Goal: Transaction & Acquisition: Purchase product/service

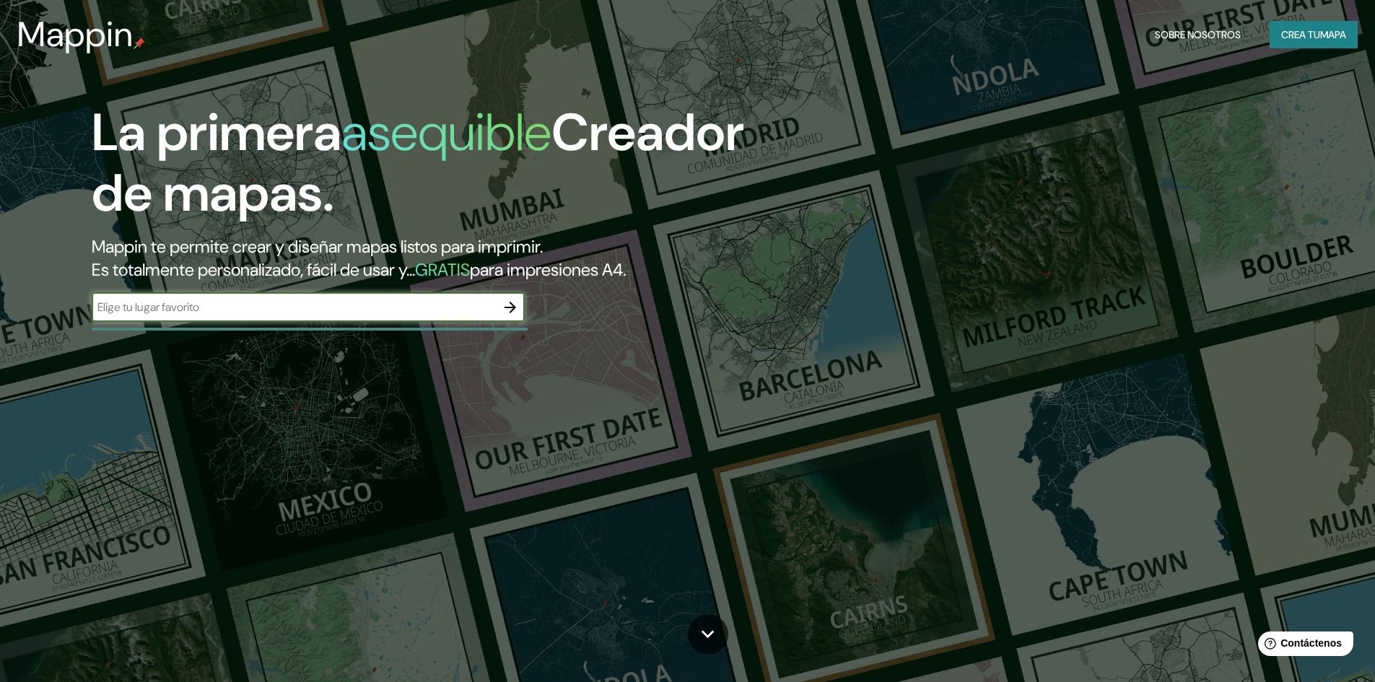
click at [350, 311] on input "text" at bounding box center [294, 307] width 404 height 17
click at [508, 307] on icon "button" at bounding box center [511, 308] width 12 height 12
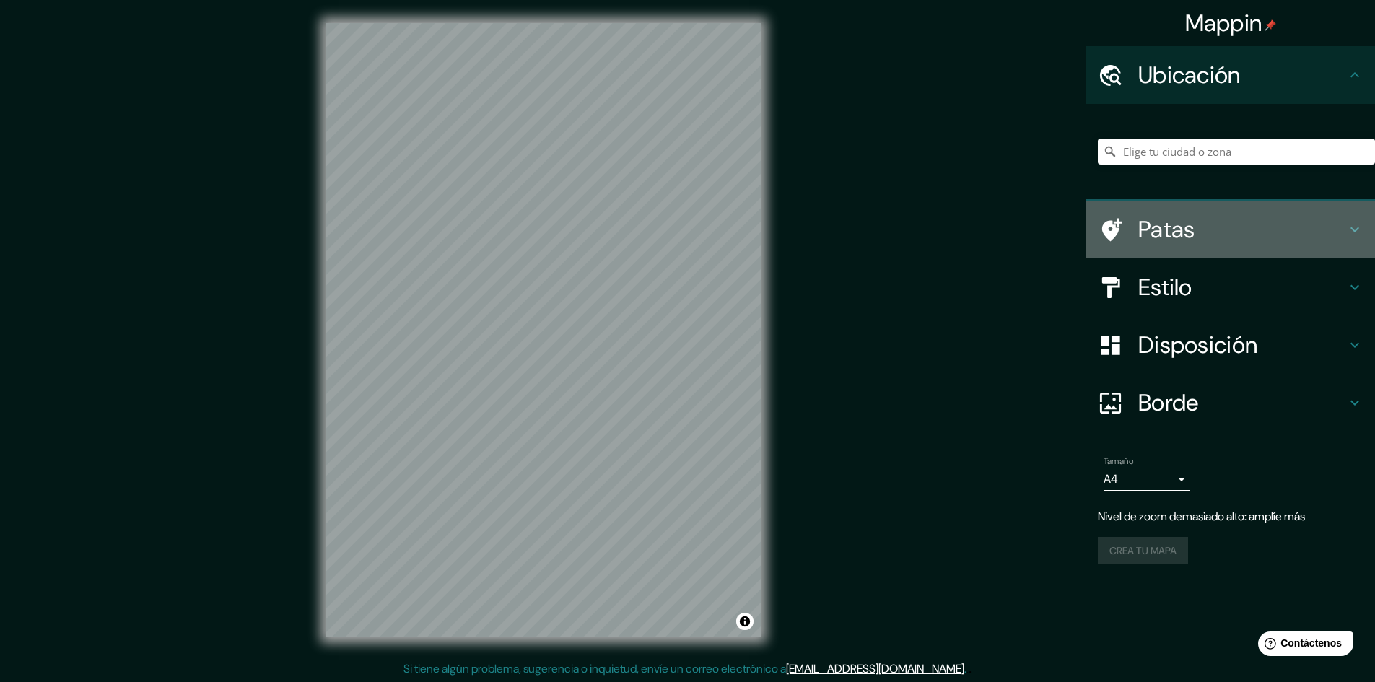
click at [1235, 231] on h4 "Patas" at bounding box center [1242, 229] width 208 height 29
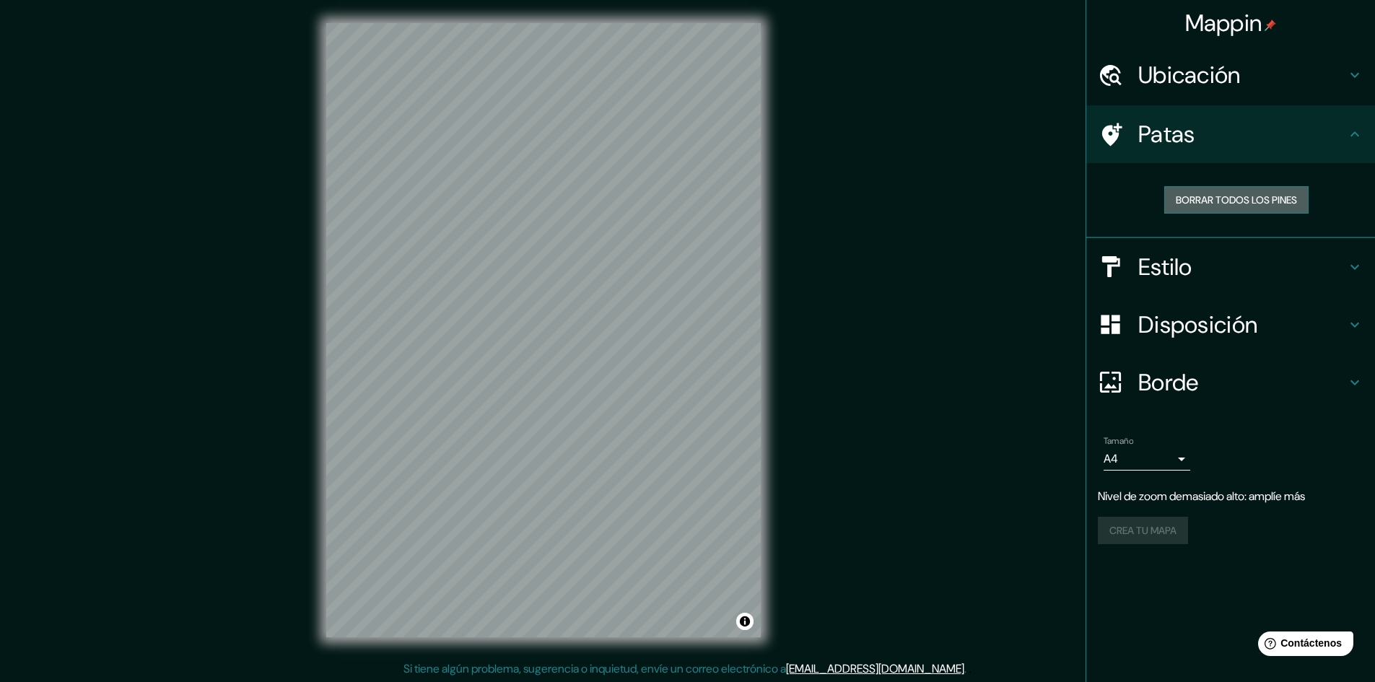
click at [1261, 204] on font "Borrar todos los pines" at bounding box center [1236, 199] width 121 height 13
click at [1338, 131] on h4 "Patas" at bounding box center [1242, 134] width 208 height 29
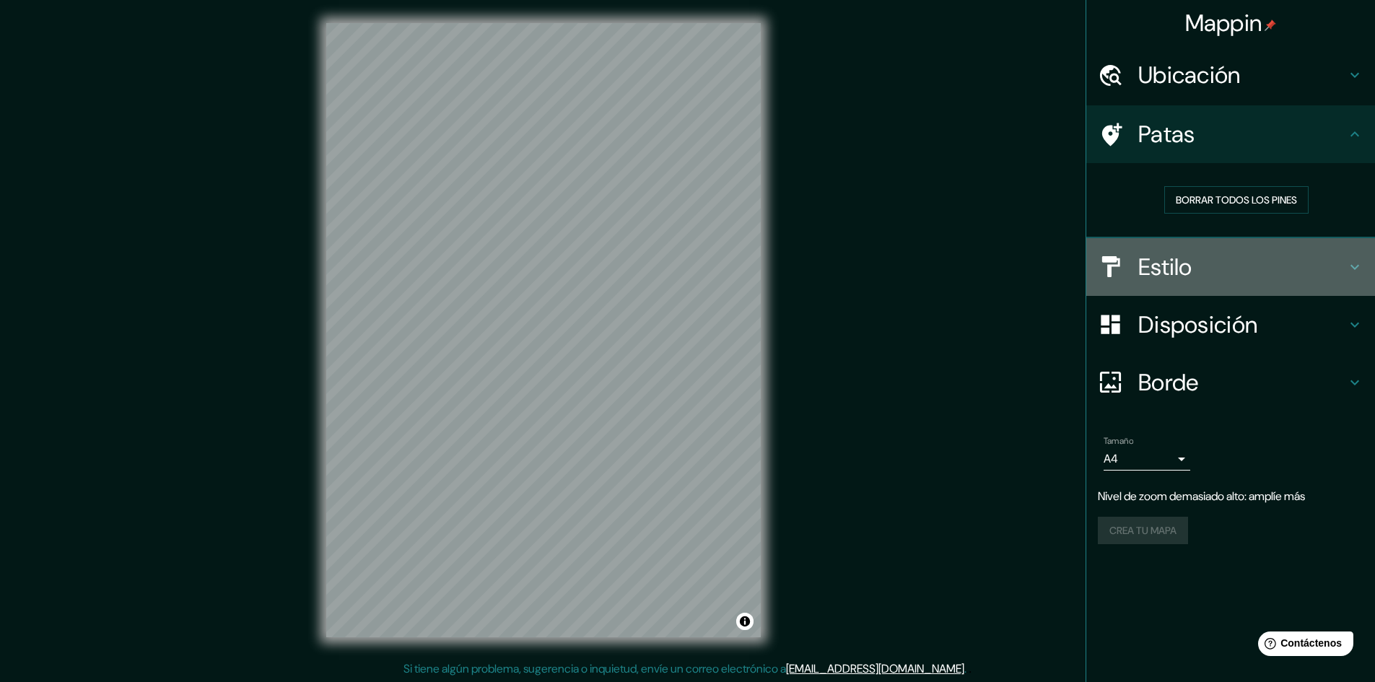
click at [1326, 269] on h4 "Estilo" at bounding box center [1242, 267] width 208 height 29
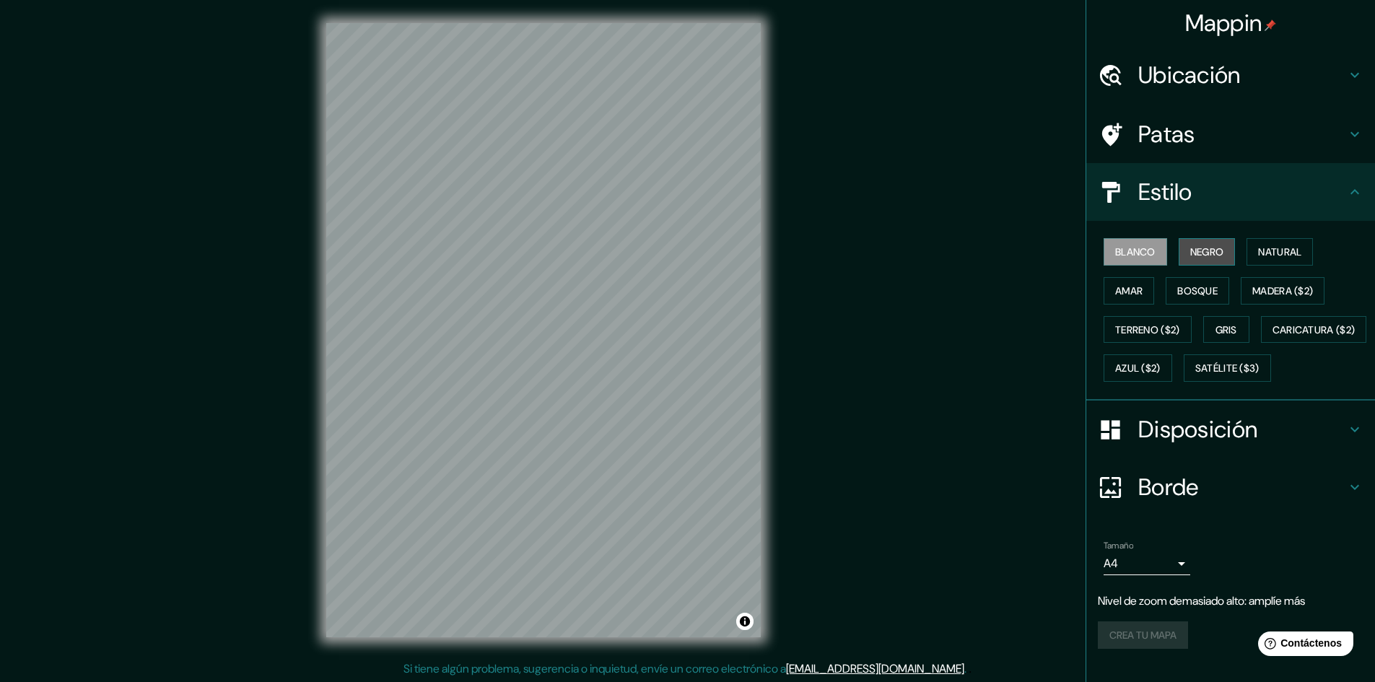
click at [1190, 243] on font "Negro" at bounding box center [1207, 252] width 34 height 19
click at [1130, 245] on font "Blanco" at bounding box center [1135, 252] width 40 height 19
click at [1270, 245] on font "Natural" at bounding box center [1279, 251] width 43 height 13
click at [1125, 289] on font "Amar" at bounding box center [1128, 290] width 27 height 13
click at [1166, 287] on button "Bosque" at bounding box center [1198, 290] width 64 height 27
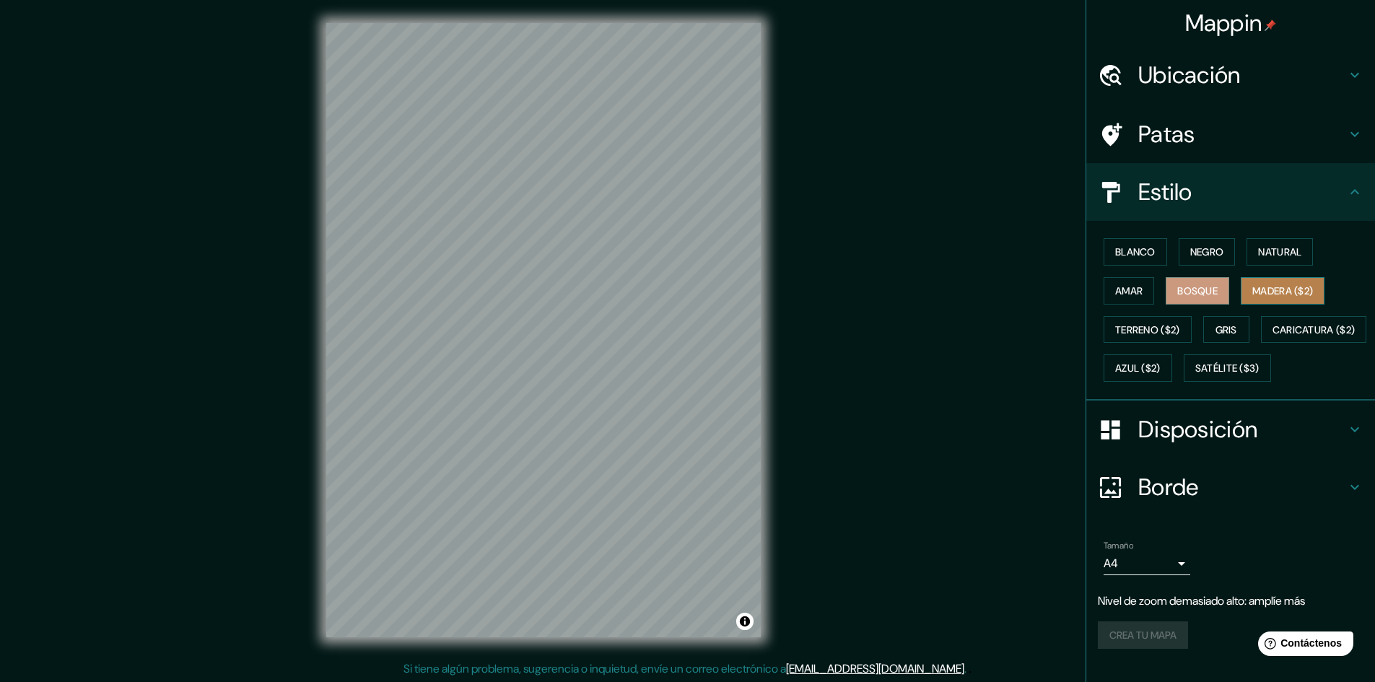
click at [1260, 297] on font "Madera ($2)" at bounding box center [1283, 290] width 61 height 13
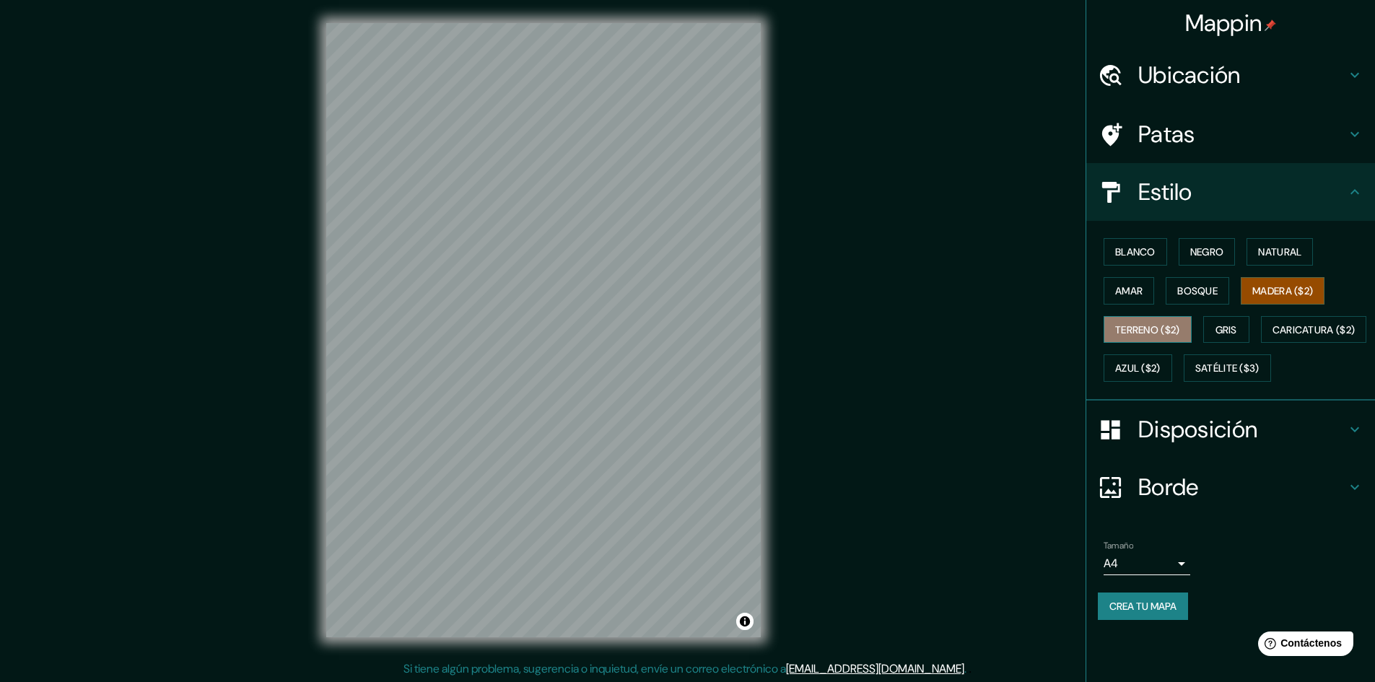
click at [1131, 322] on font "Terreno ($2)" at bounding box center [1147, 330] width 65 height 19
click at [1230, 334] on font "Gris" at bounding box center [1227, 329] width 22 height 13
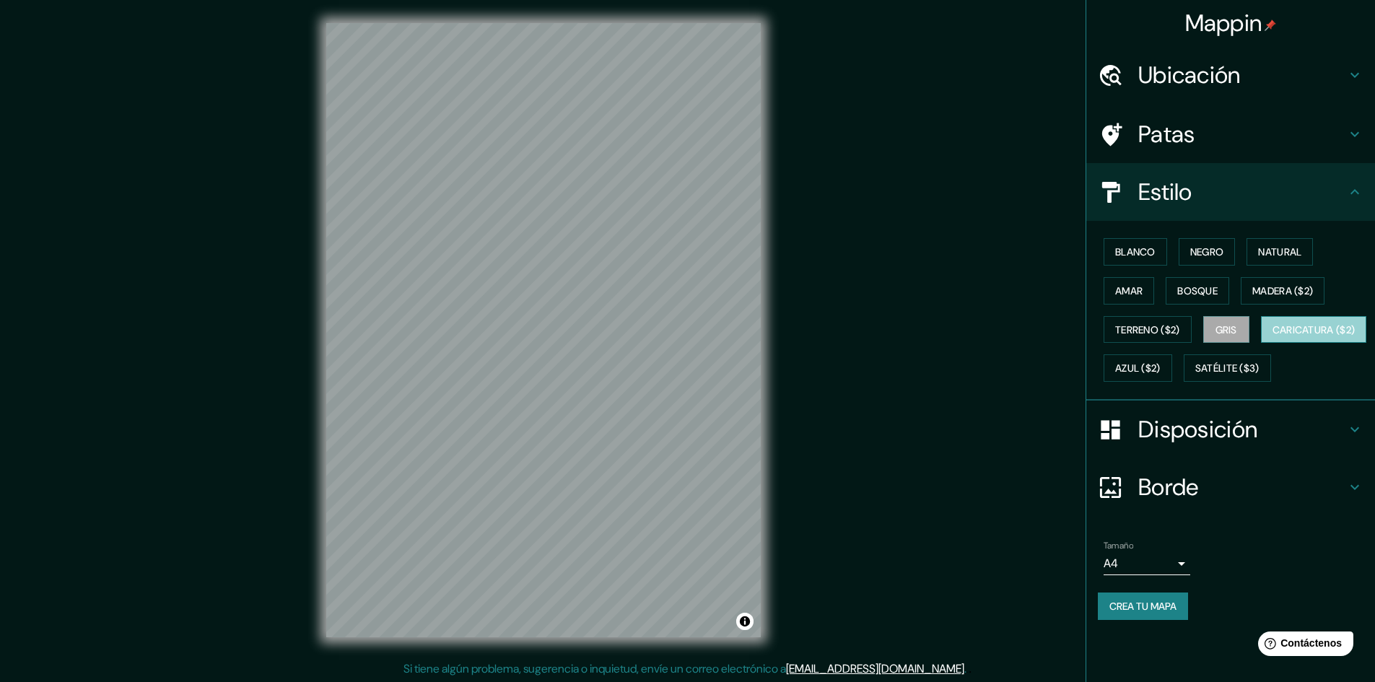
click at [1273, 336] on font "Caricatura ($2)" at bounding box center [1314, 329] width 83 height 13
click at [1161, 372] on font "Azul ($2)" at bounding box center [1137, 368] width 45 height 13
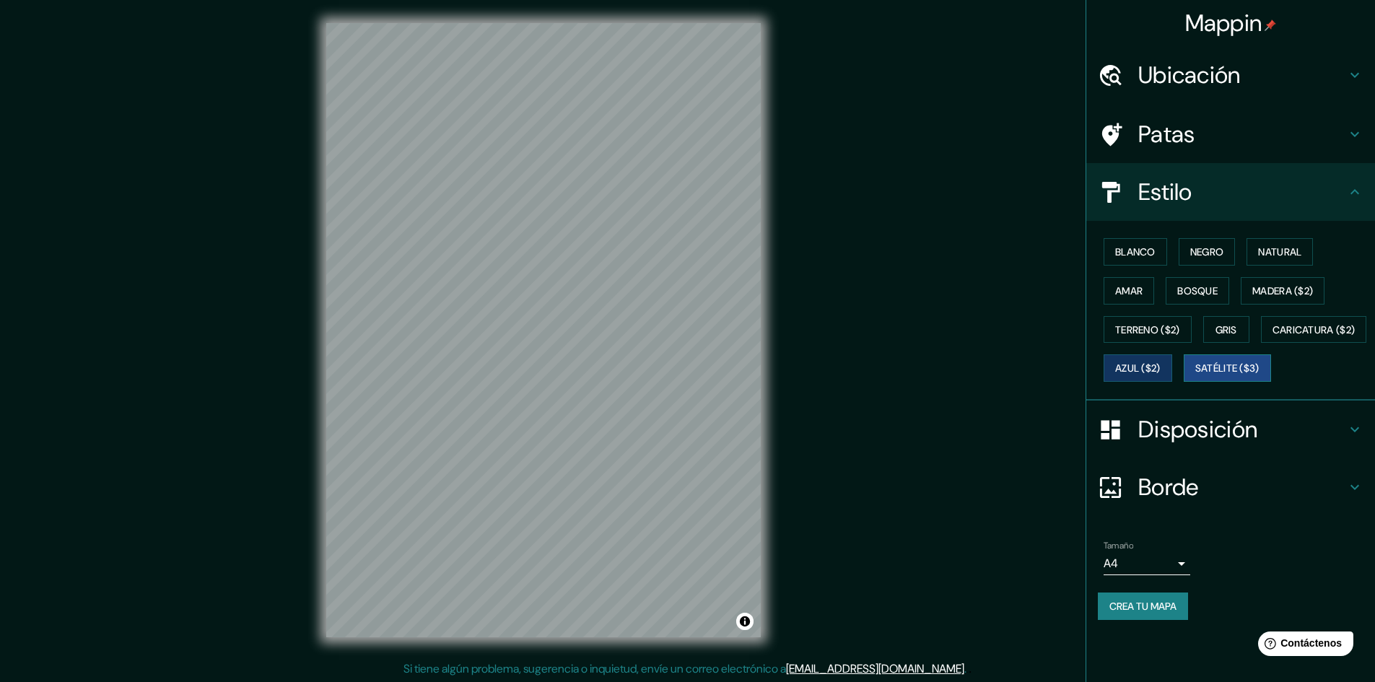
click at [1195, 375] on font "Satélite ($3)" at bounding box center [1227, 368] width 64 height 13
click at [1224, 77] on font "Ubicación" at bounding box center [1189, 75] width 103 height 30
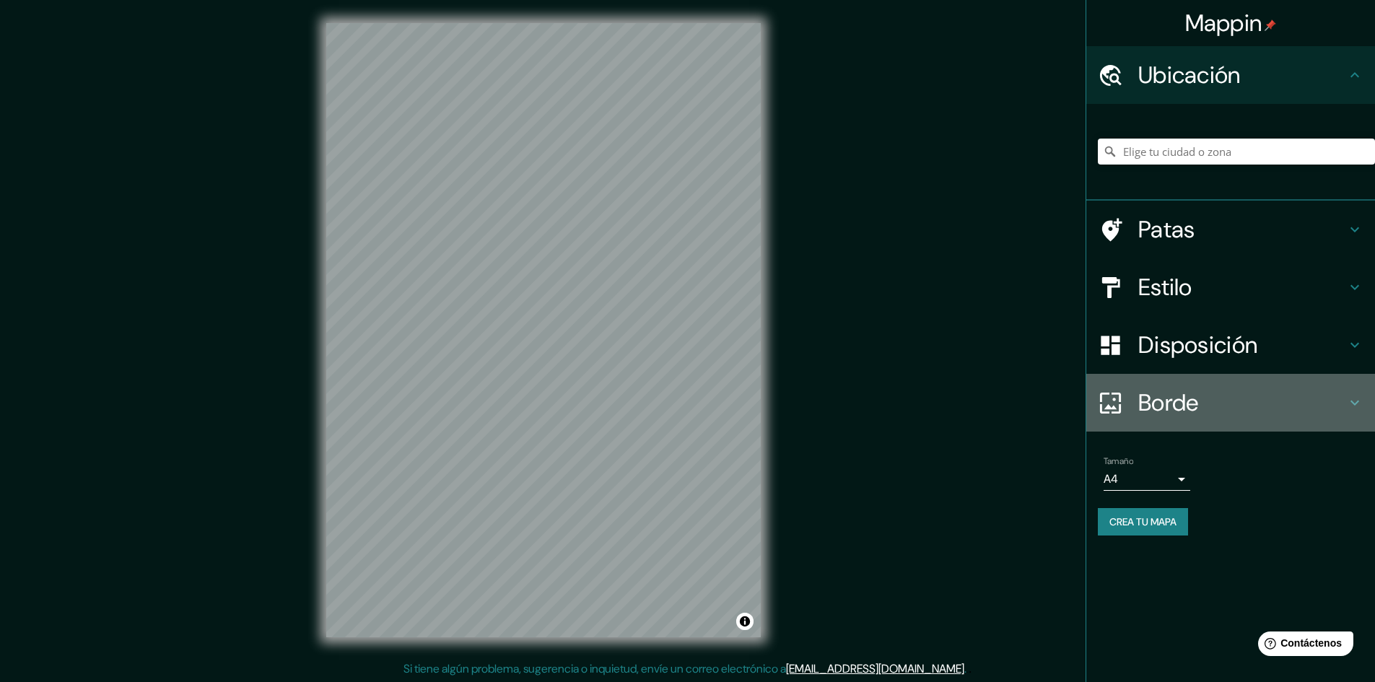
click at [1203, 403] on h4 "Borde" at bounding box center [1242, 402] width 208 height 29
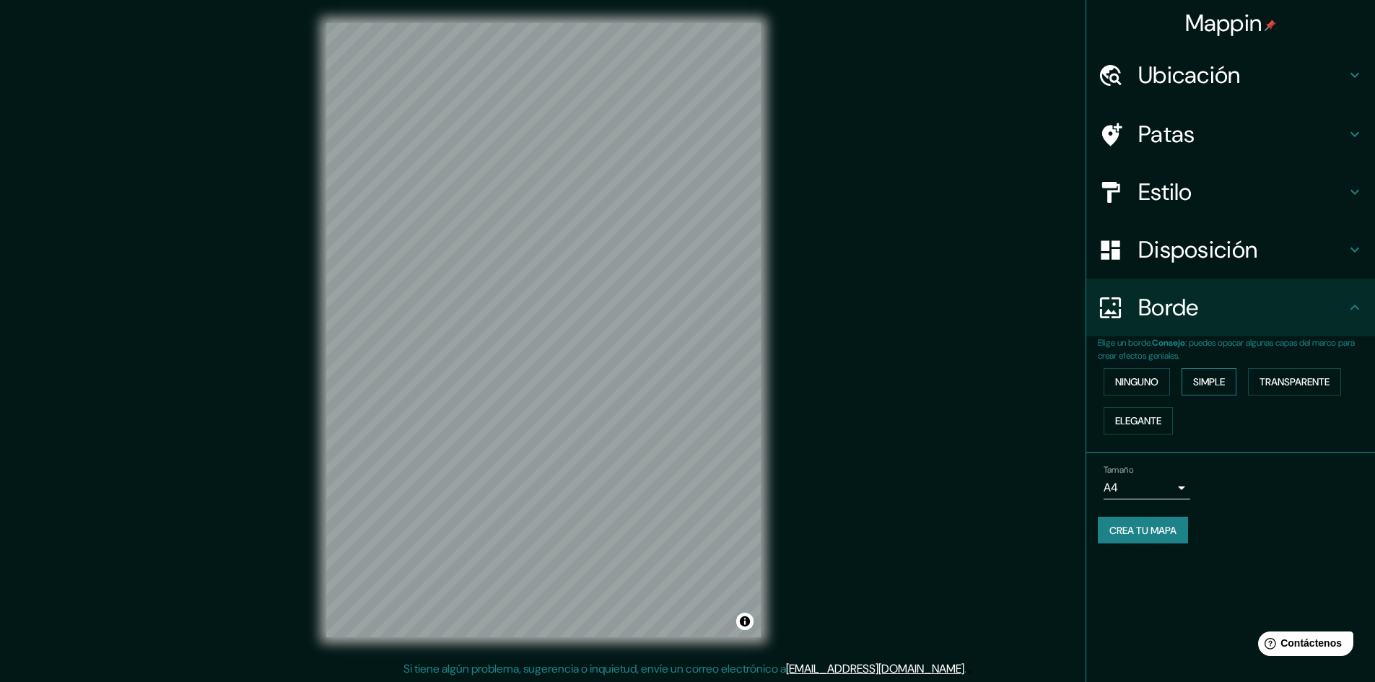
click at [1218, 373] on font "Simple" at bounding box center [1209, 382] width 32 height 19
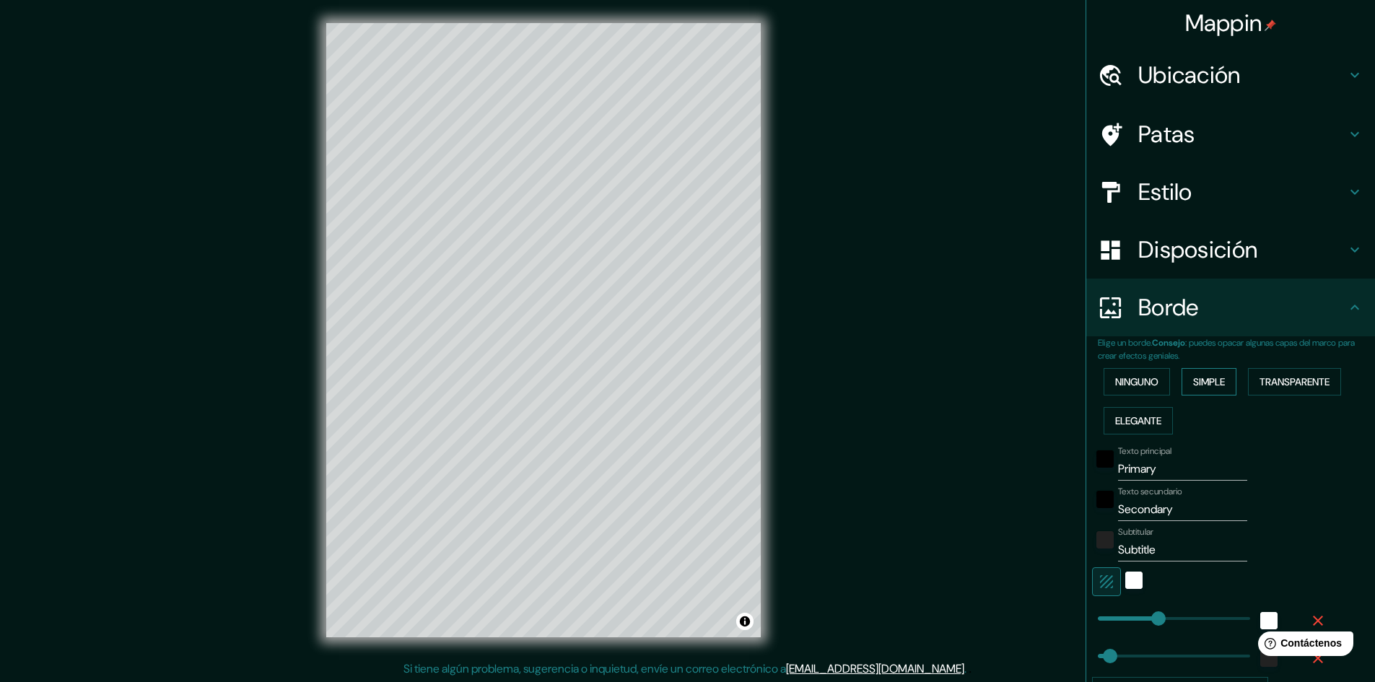
click at [1206, 380] on font "Simple" at bounding box center [1209, 381] width 32 height 13
type input "241"
type input "48"
click at [1149, 380] on font "Ninguno" at bounding box center [1136, 381] width 43 height 13
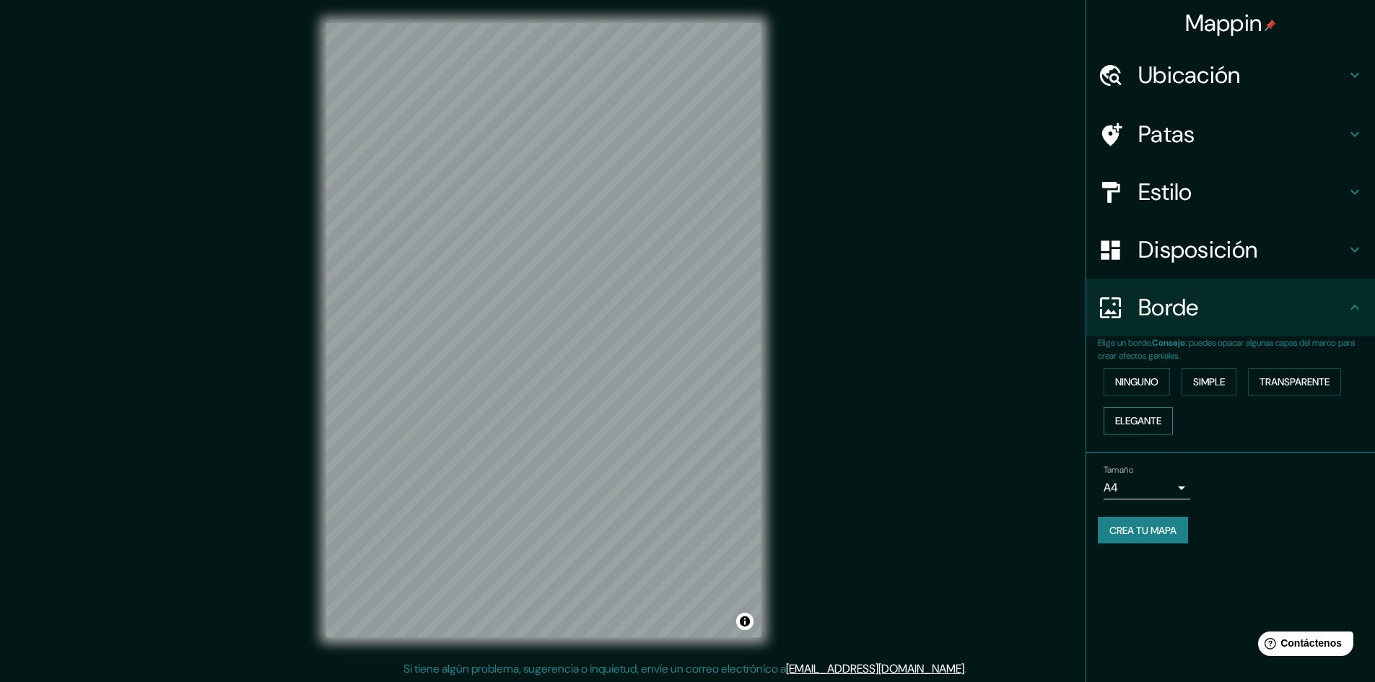
click at [1153, 419] on font "Elegante" at bounding box center [1138, 420] width 46 height 13
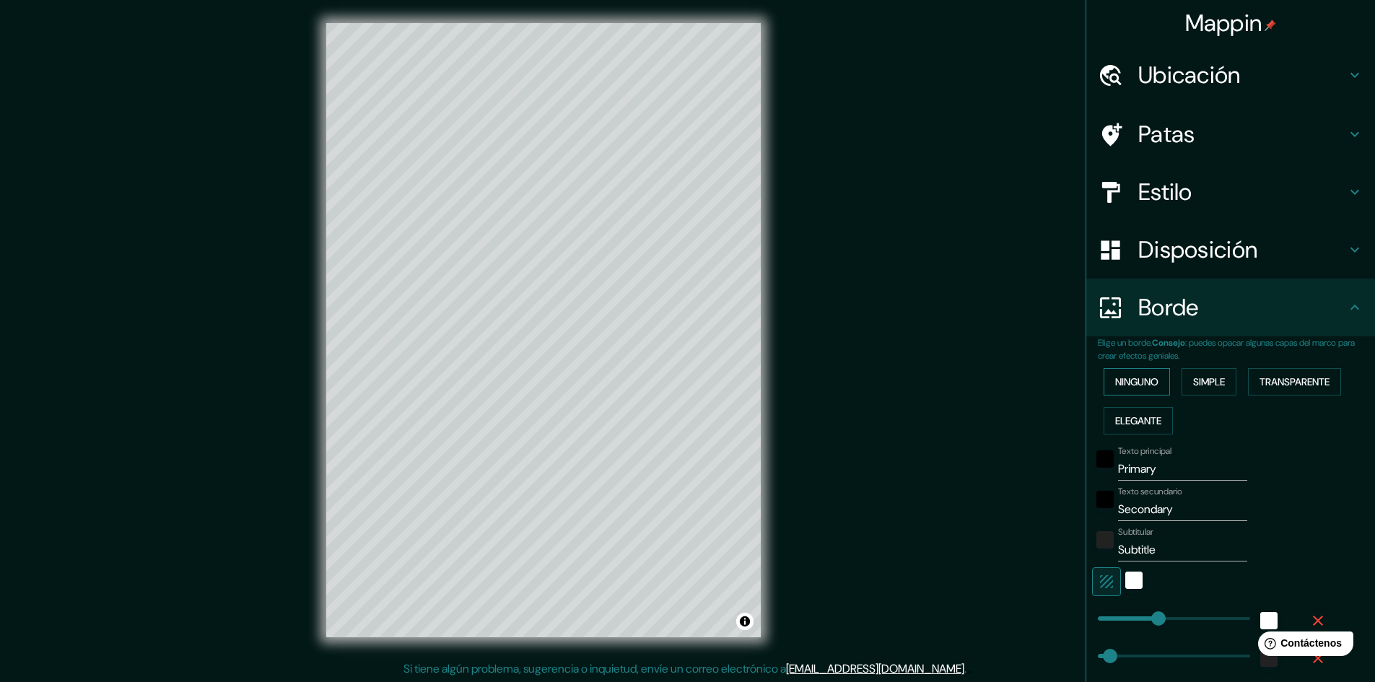
click at [1139, 369] on button "Ninguno" at bounding box center [1137, 381] width 66 height 27
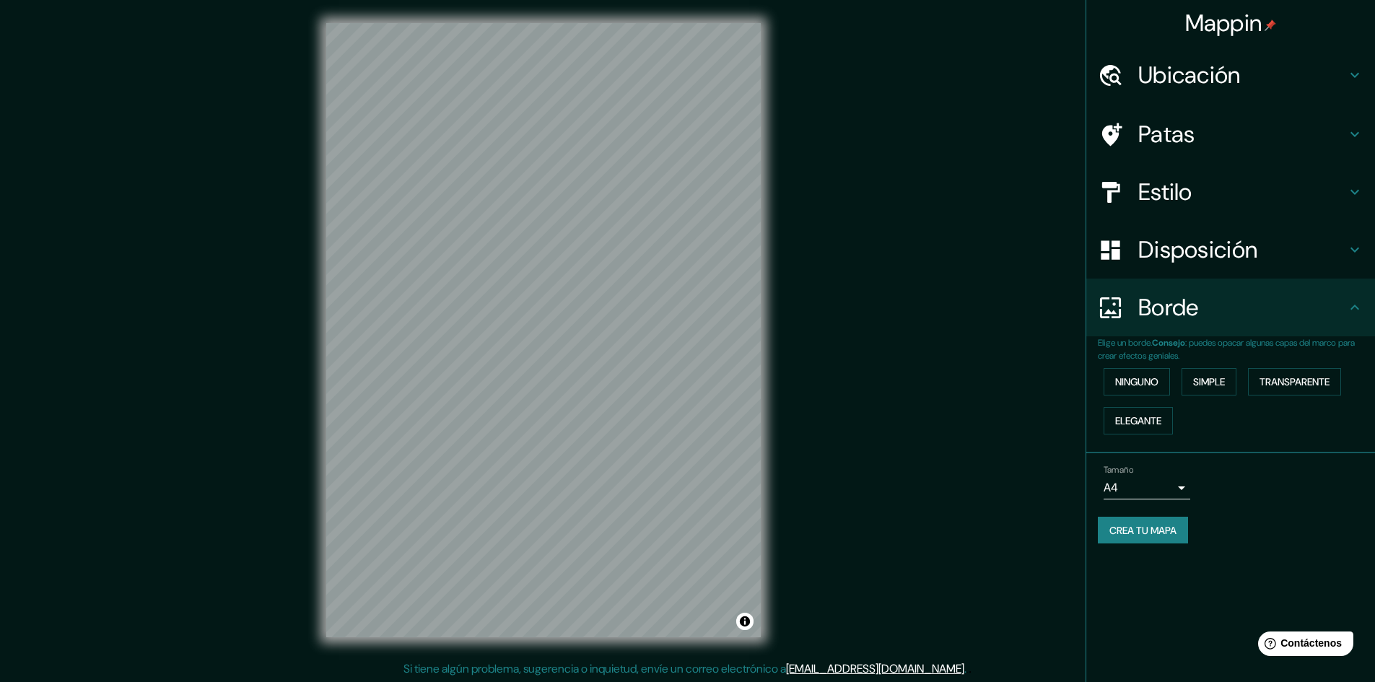
scroll to position [1, 0]
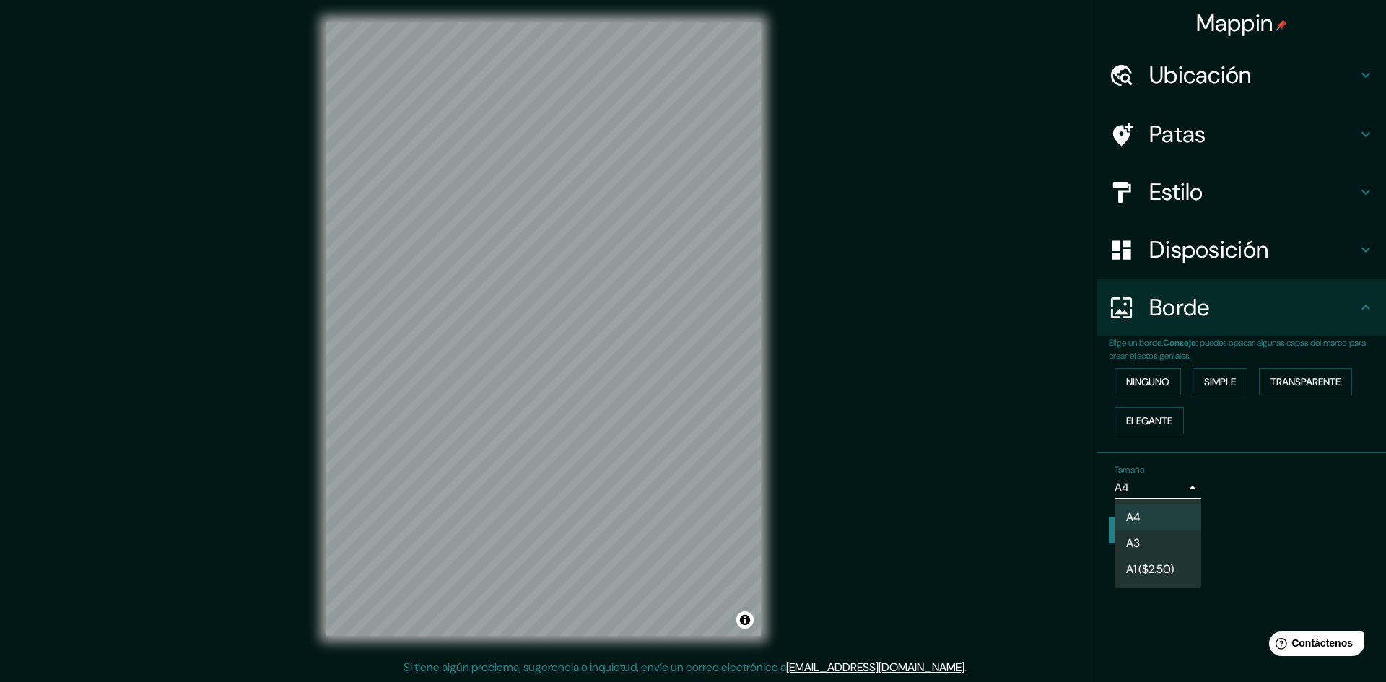
click at [1167, 487] on body "Mappin Ubicación Patas Estilo Disposición Borde Elige un borde. Consejo : puede…" at bounding box center [693, 340] width 1386 height 682
click at [1177, 497] on div at bounding box center [693, 341] width 1386 height 682
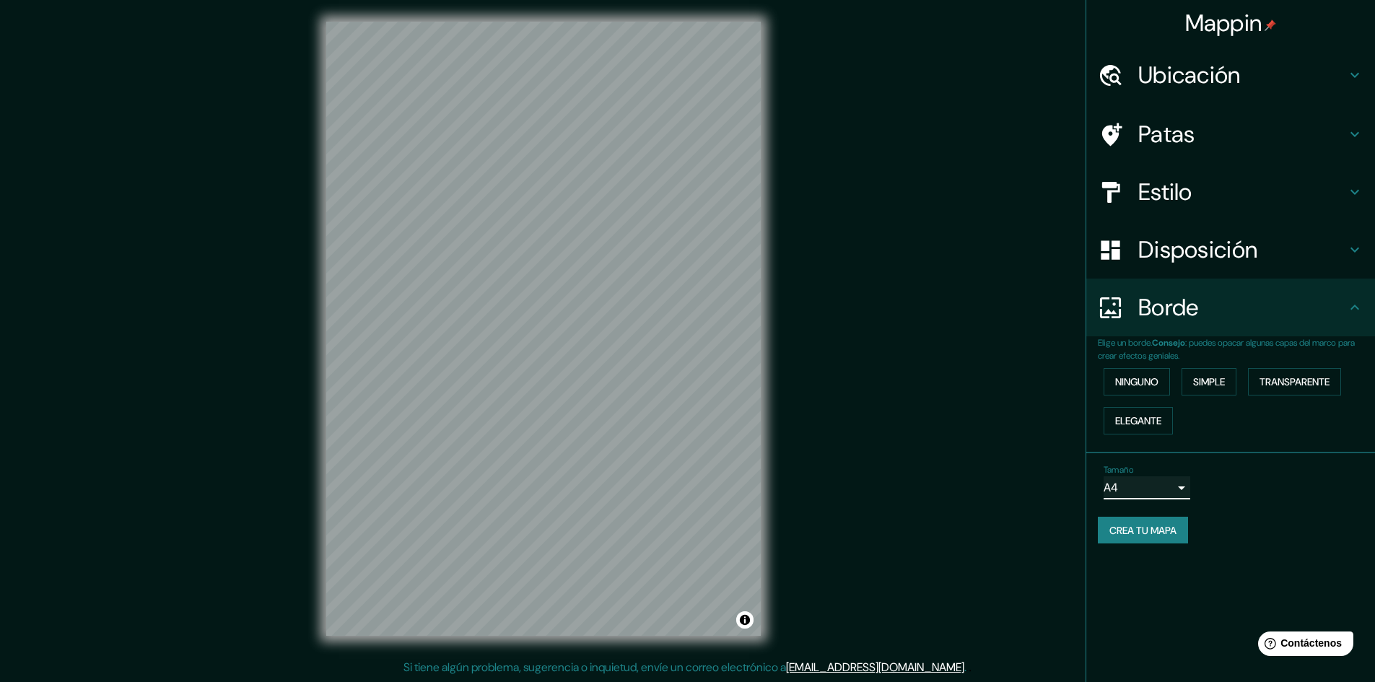
scroll to position [0, 0]
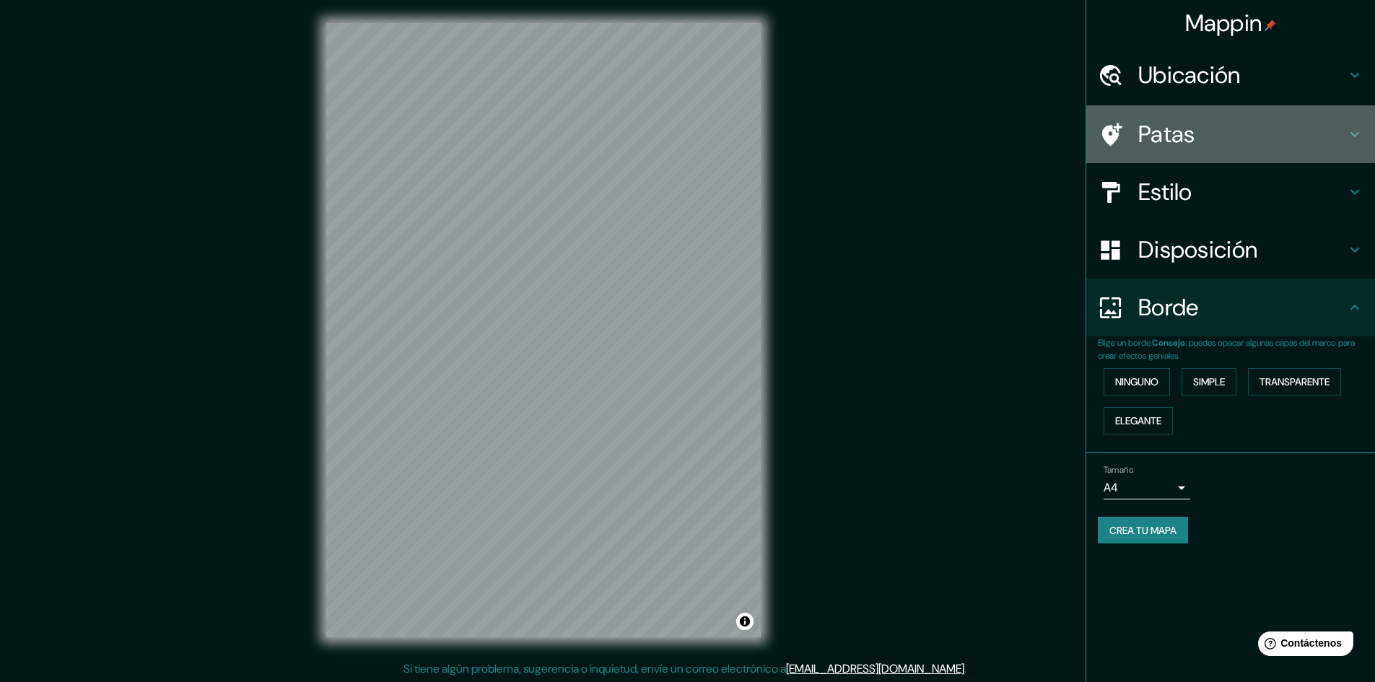
click at [1237, 123] on h4 "Patas" at bounding box center [1242, 134] width 208 height 29
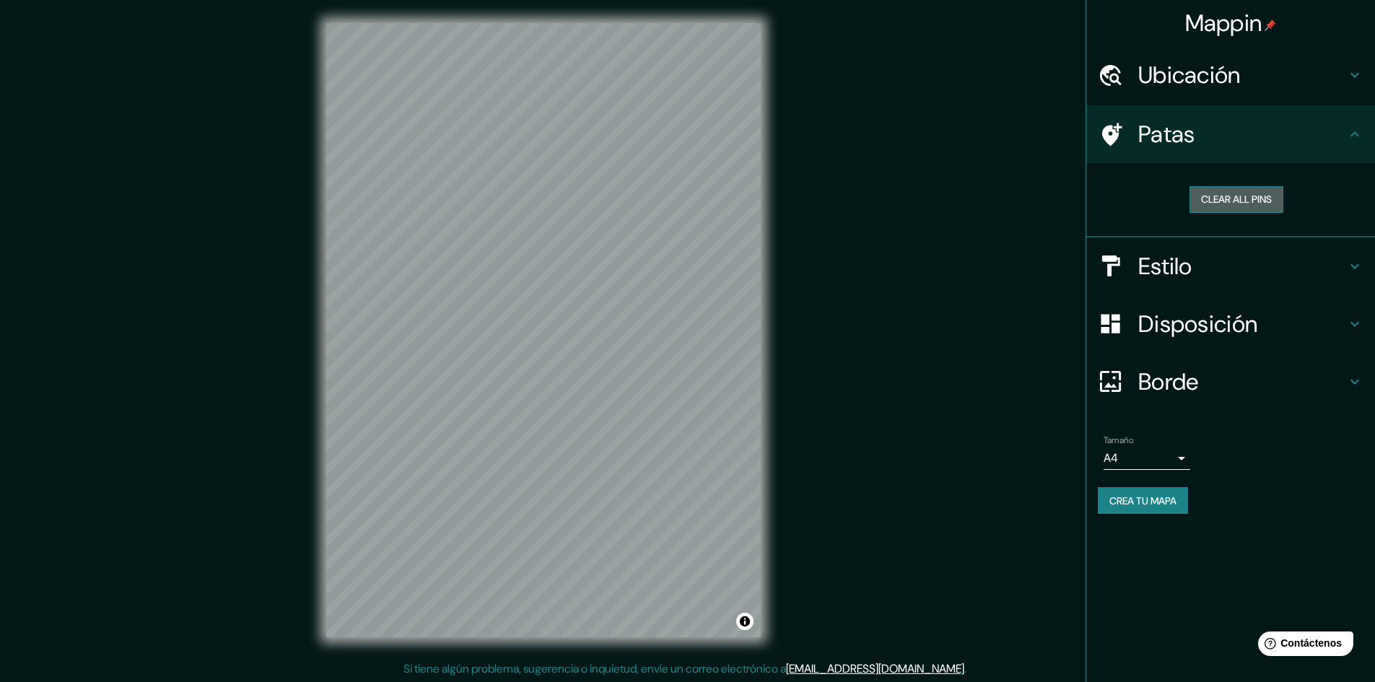
click at [1242, 204] on button "Clear all pins" at bounding box center [1237, 199] width 94 height 27
click at [1243, 203] on button "Clear all pins" at bounding box center [1237, 199] width 94 height 27
click at [1255, 145] on h4 "Patas" at bounding box center [1242, 134] width 208 height 29
click at [1326, 81] on h4 "Ubicación" at bounding box center [1242, 75] width 208 height 29
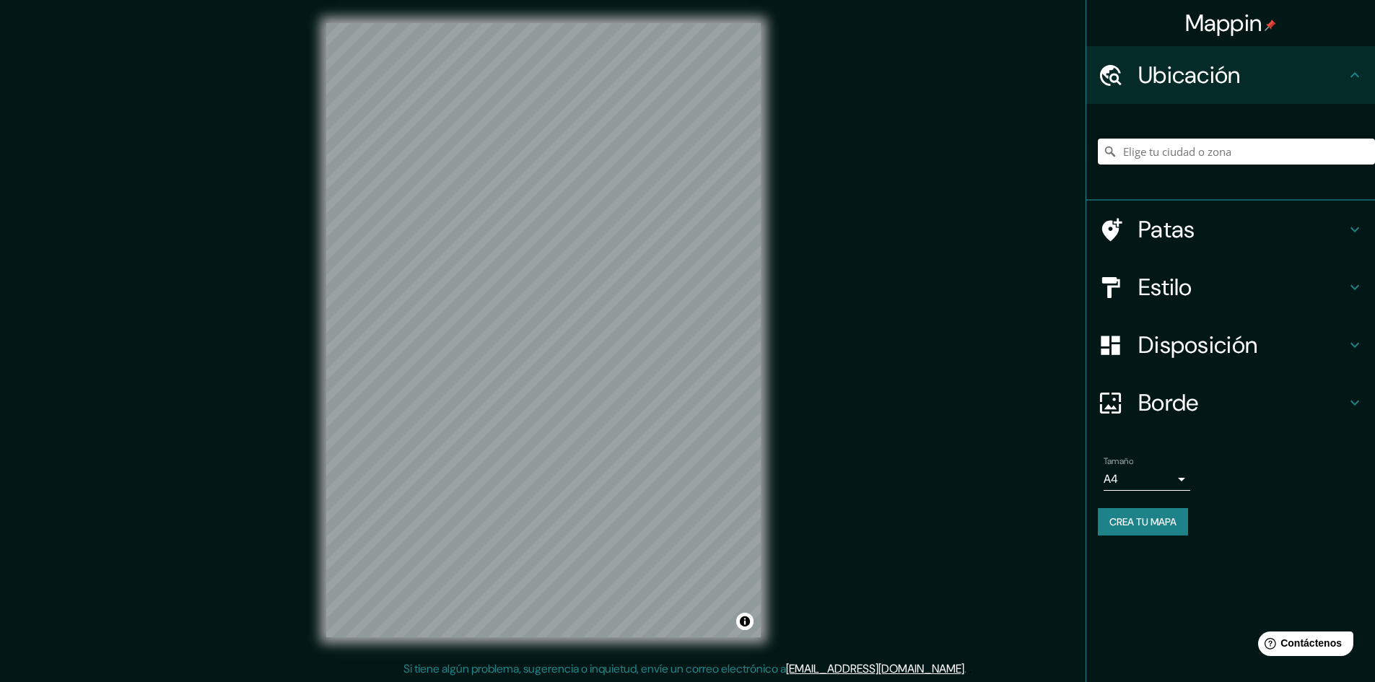
click at [1257, 155] on input "Elige tu ciudad o zona" at bounding box center [1236, 152] width 277 height 26
click at [1213, 317] on div "Disposición" at bounding box center [1230, 345] width 289 height 58
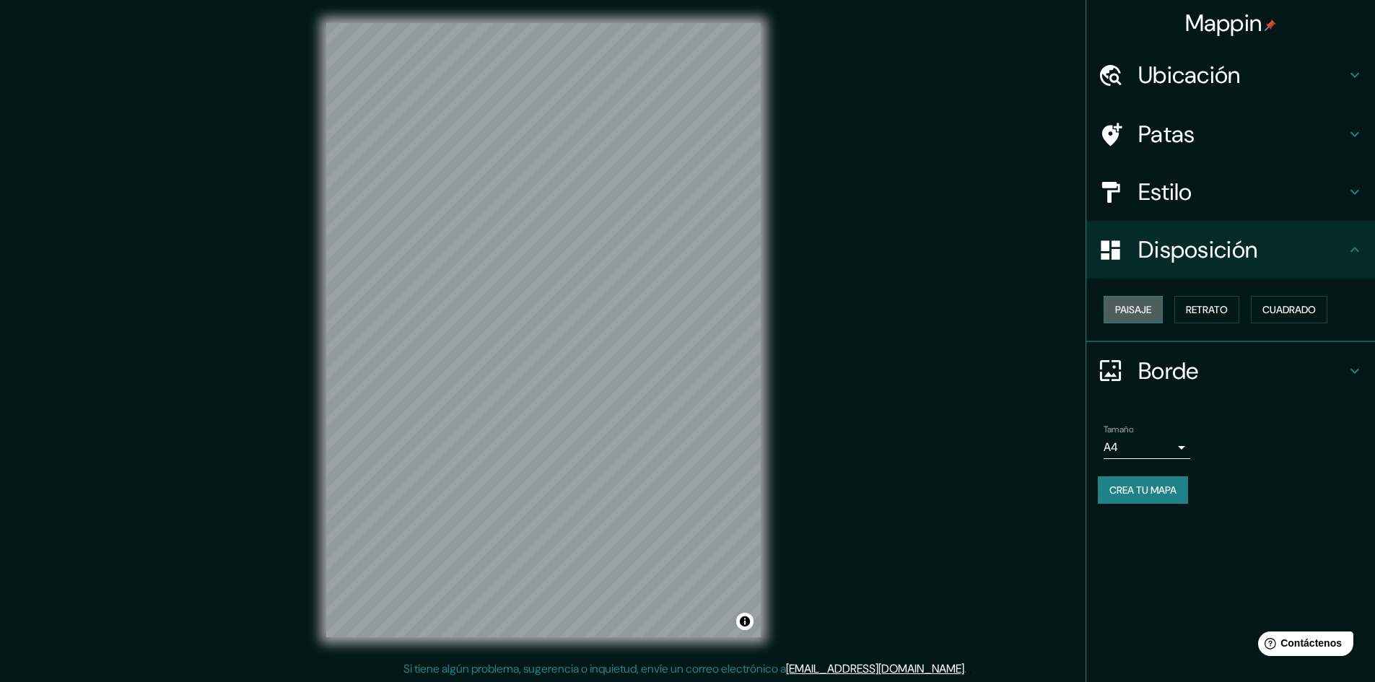
click at [1155, 310] on button "Paisaje" at bounding box center [1133, 309] width 59 height 27
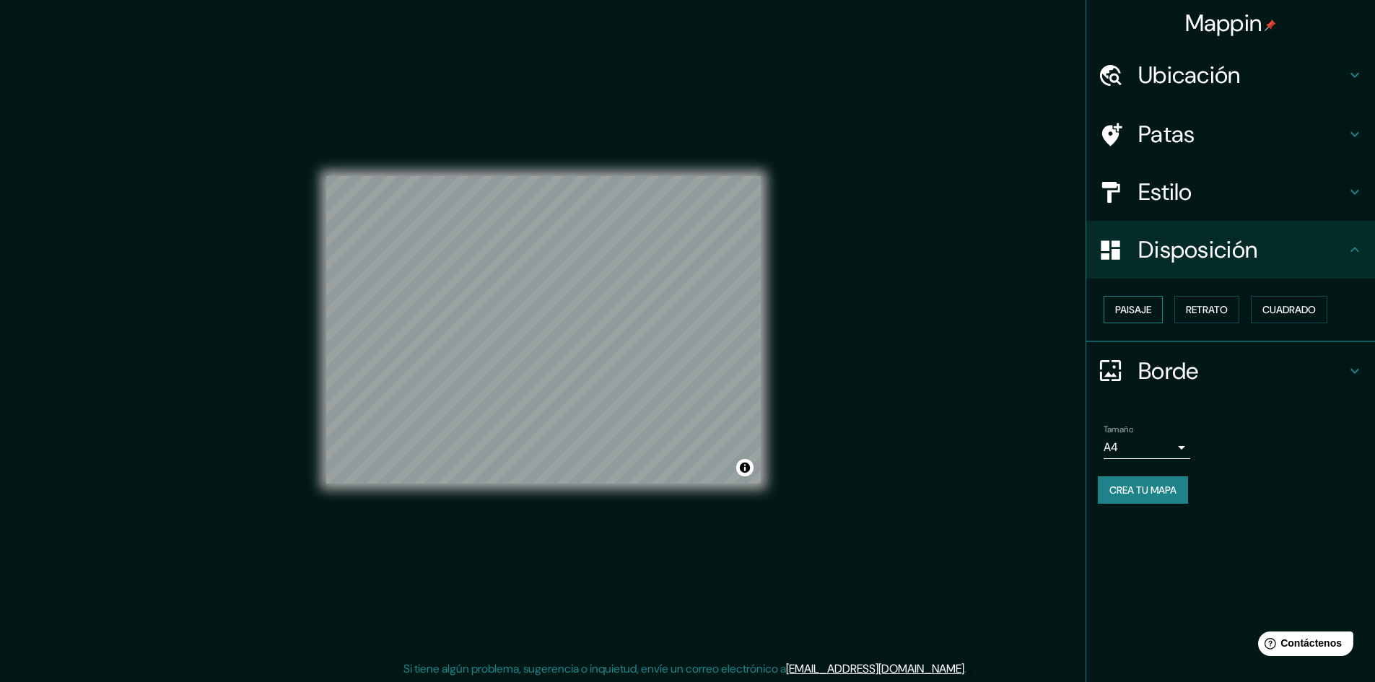
click at [1154, 310] on button "Paisaje" at bounding box center [1133, 309] width 59 height 27
click at [1202, 300] on font "Retrato" at bounding box center [1207, 309] width 42 height 19
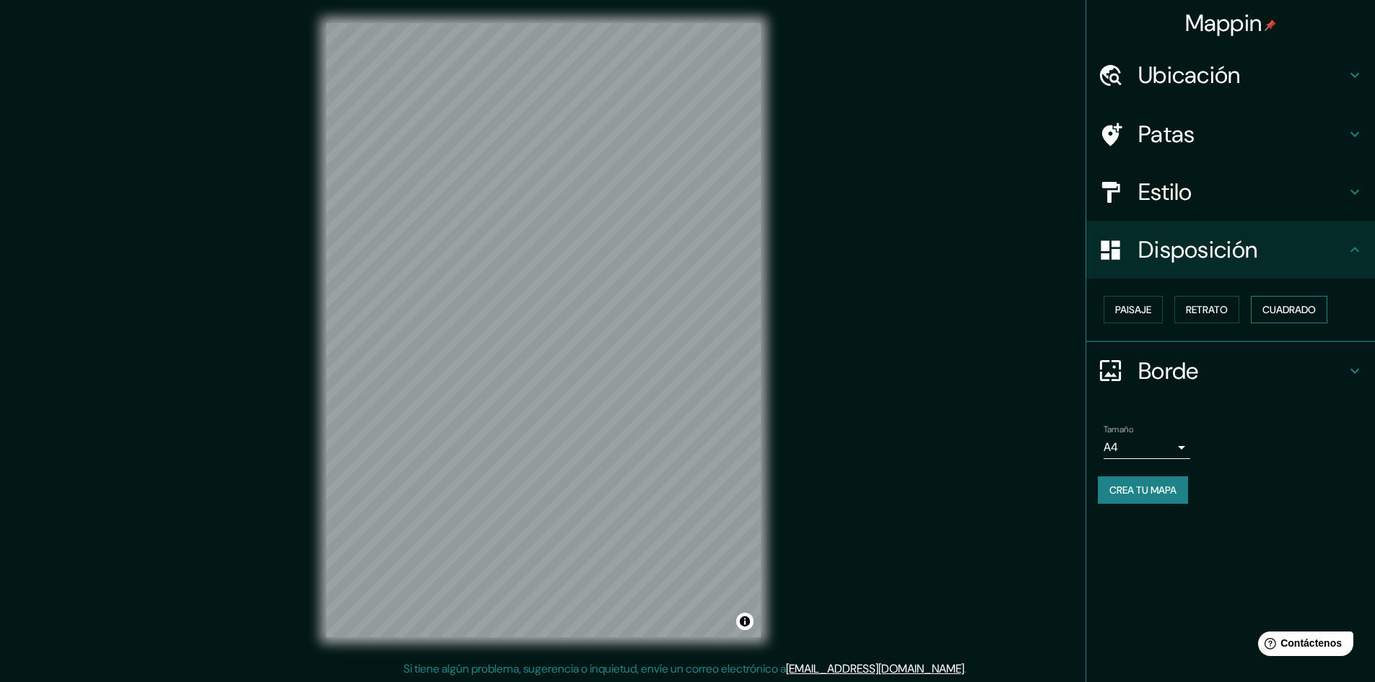
click at [1284, 310] on font "Cuadrado" at bounding box center [1289, 309] width 53 height 13
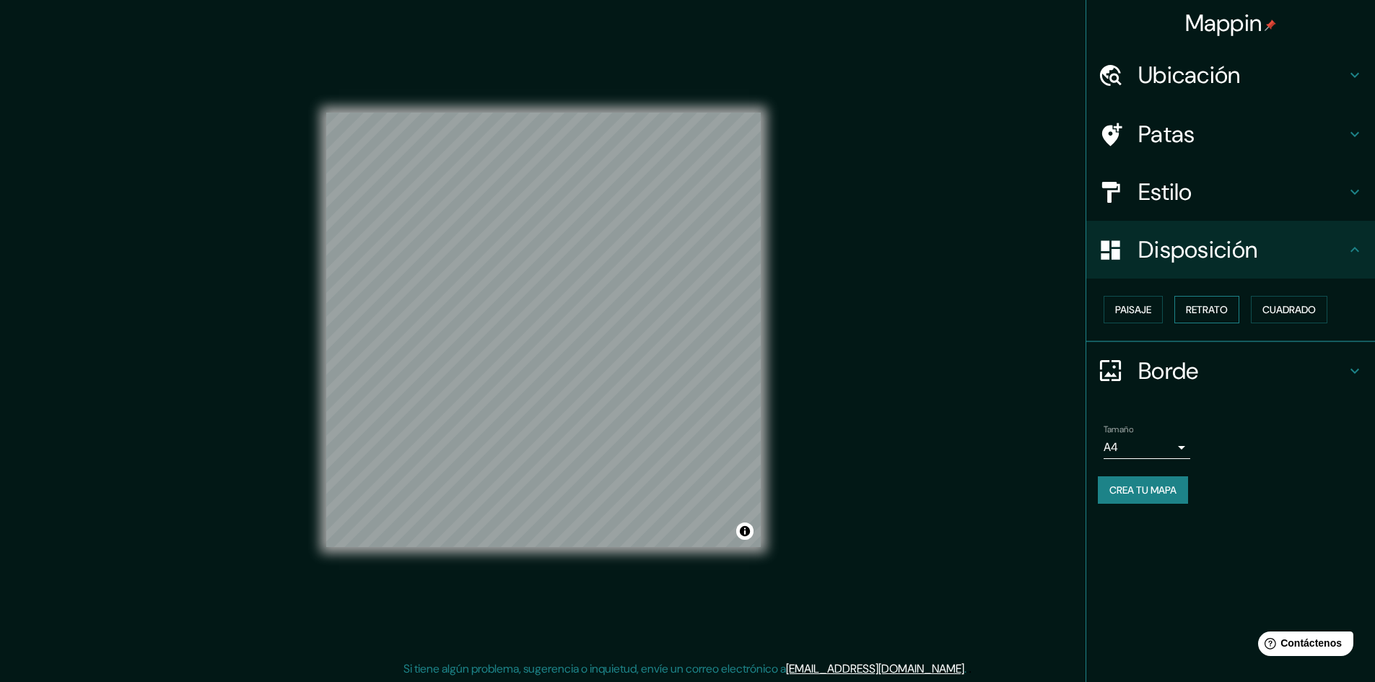
click at [1223, 310] on font "Retrato" at bounding box center [1207, 309] width 42 height 13
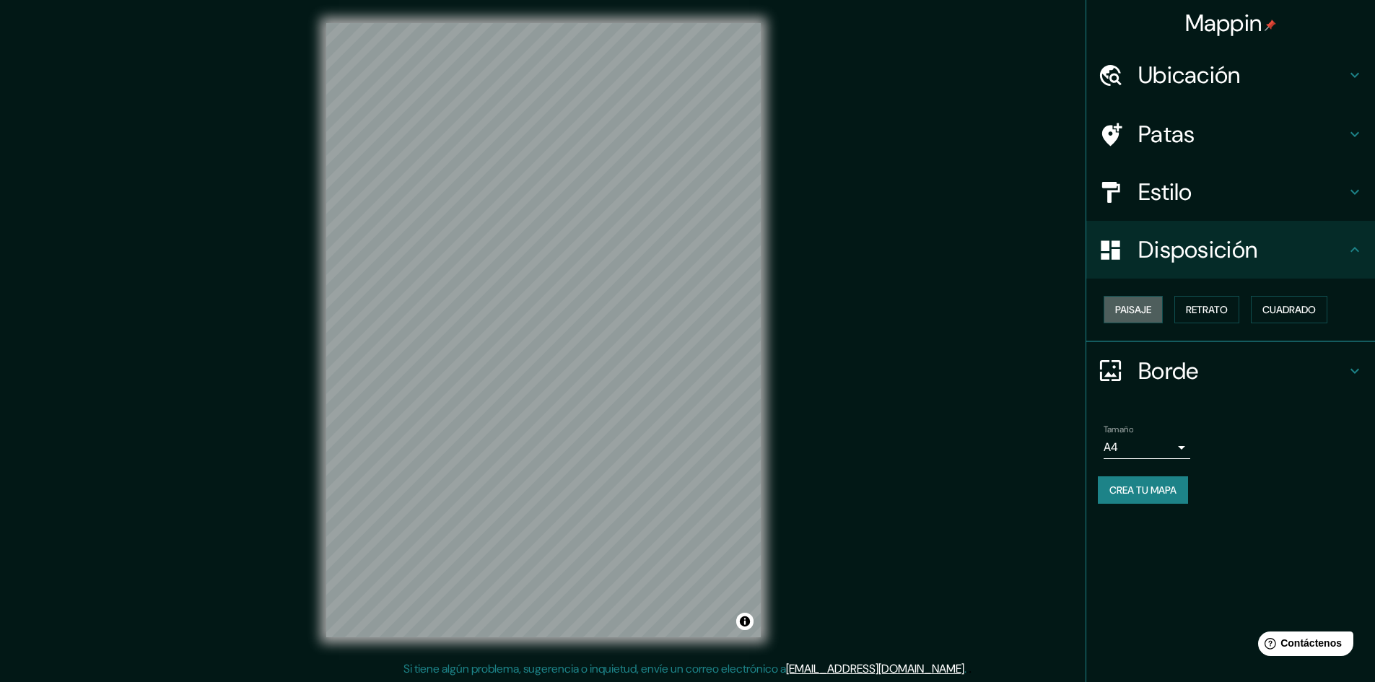
drag, startPoint x: 1154, startPoint y: 313, endPoint x: 1237, endPoint y: 248, distance: 105.9
click at [1155, 312] on button "Paisaje" at bounding box center [1133, 309] width 59 height 27
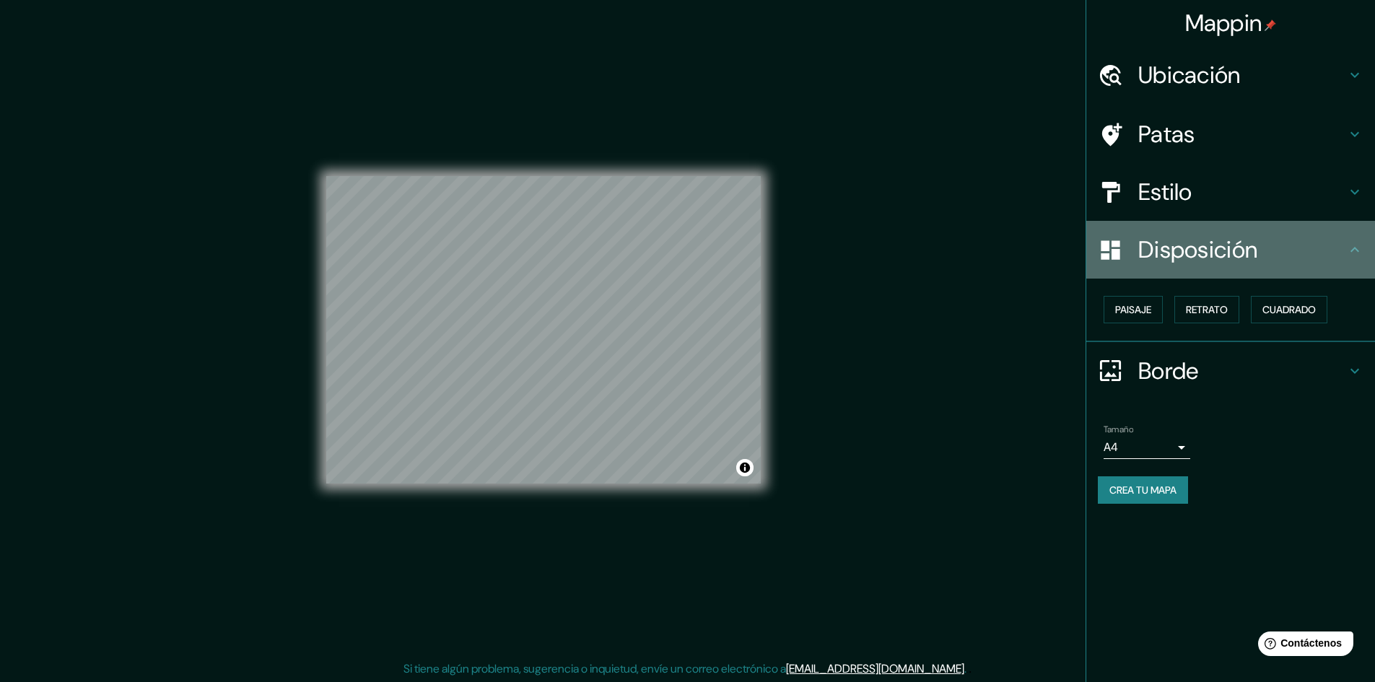
click at [1237, 248] on font "Disposición" at bounding box center [1197, 250] width 119 height 30
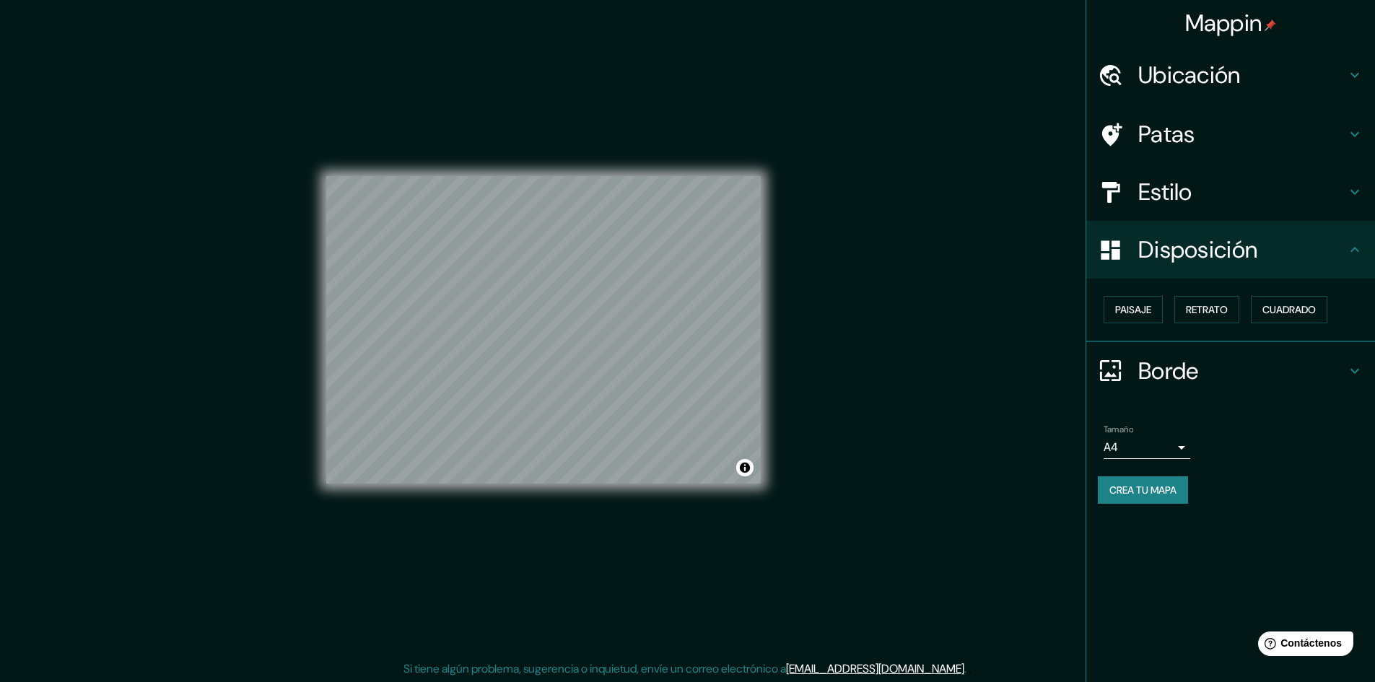
click at [1358, 140] on icon at bounding box center [1354, 134] width 17 height 17
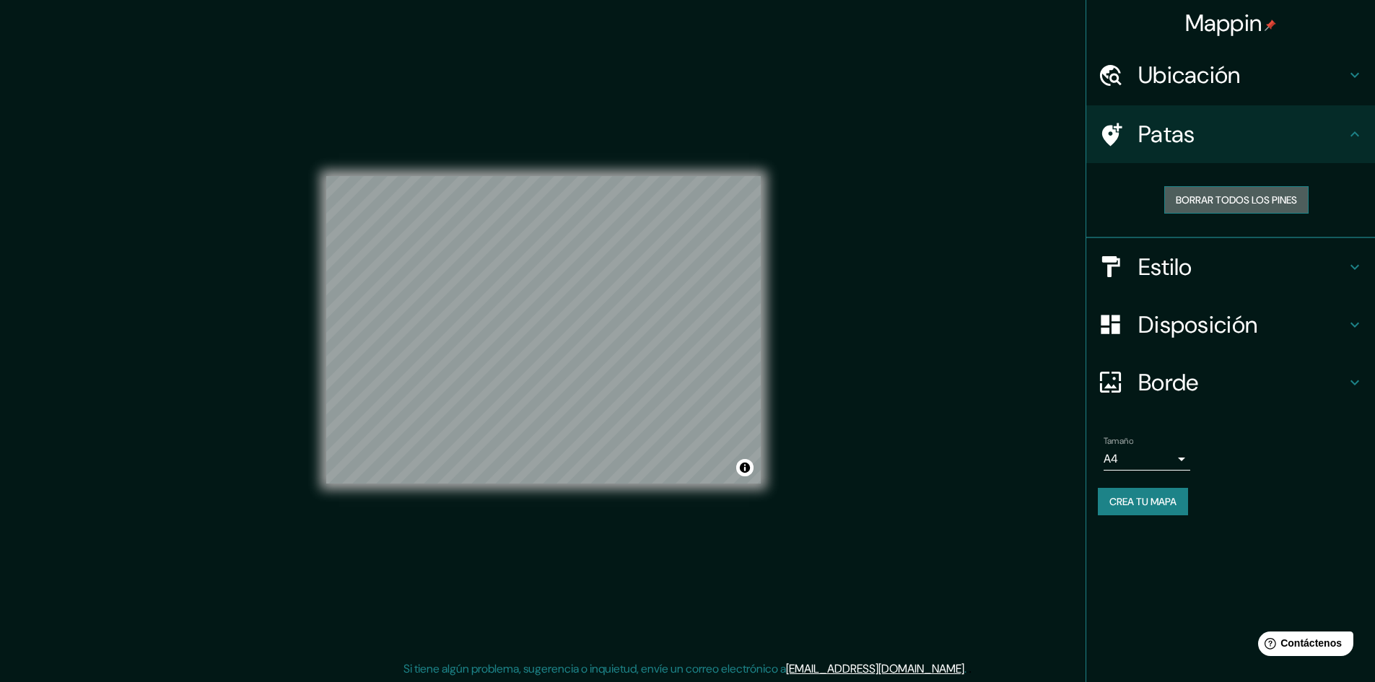
click at [1232, 196] on font "Borrar todos los pines" at bounding box center [1236, 199] width 121 height 13
click at [1234, 192] on font "Borrar todos los pines" at bounding box center [1236, 200] width 121 height 19
click at [1234, 191] on font "Borrar todos los pines" at bounding box center [1236, 200] width 121 height 19
click at [1235, 191] on font "Borrar todos los pines" at bounding box center [1236, 200] width 121 height 19
click at [1221, 310] on font "Disposición" at bounding box center [1197, 325] width 119 height 30
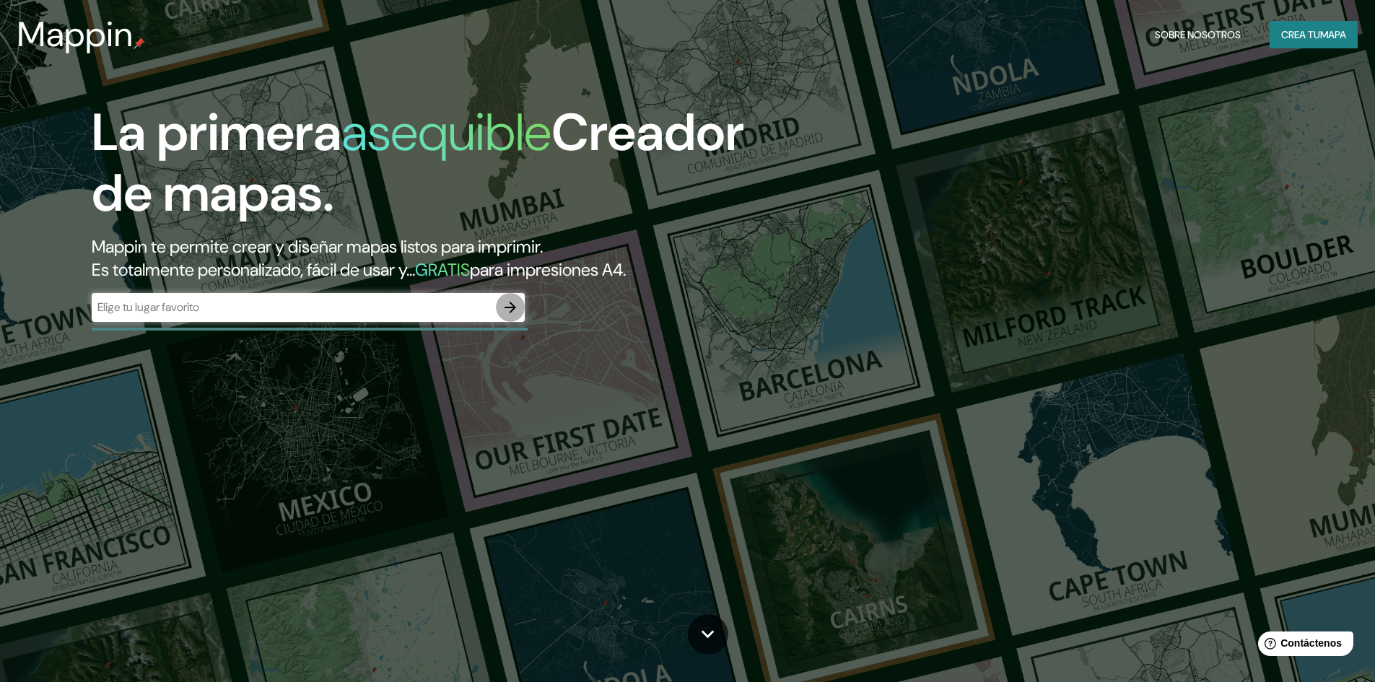
click at [514, 302] on icon "button" at bounding box center [510, 307] width 17 height 17
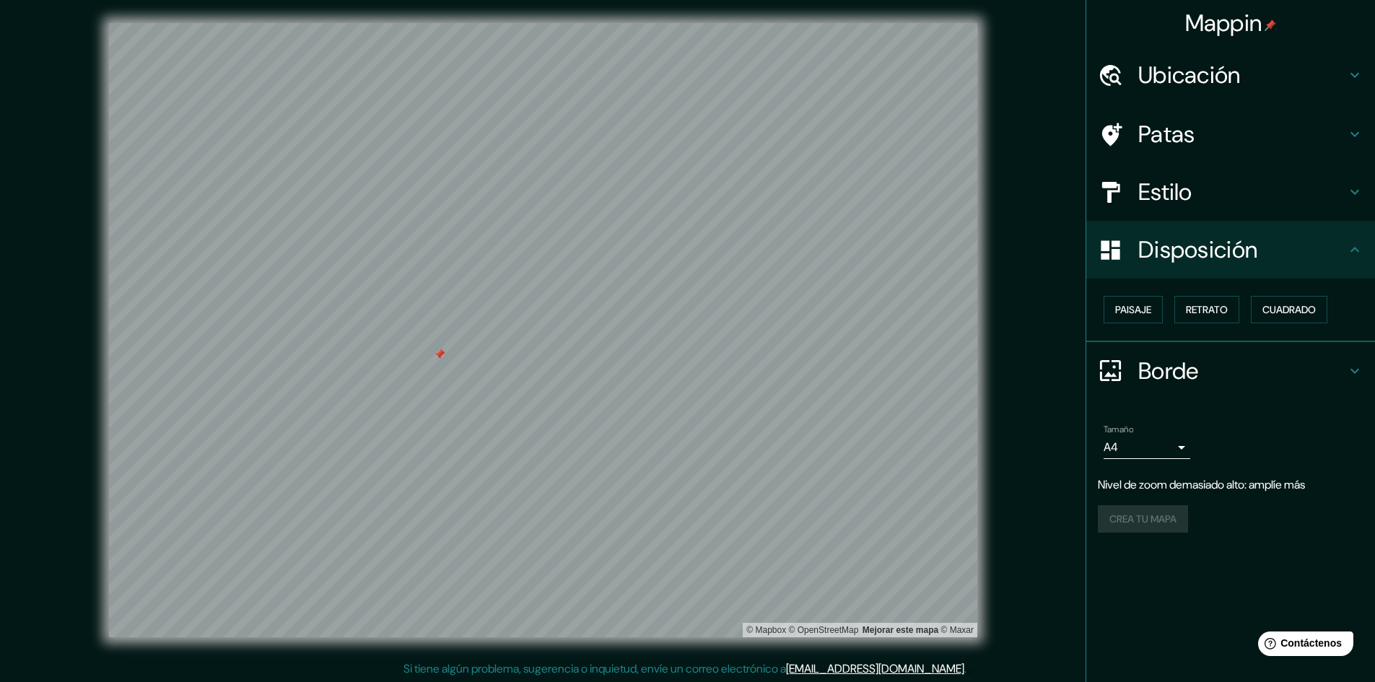
click at [619, 23] on div at bounding box center [543, 23] width 868 height 0
click at [1203, 206] on h4 "Estilo" at bounding box center [1242, 192] width 208 height 29
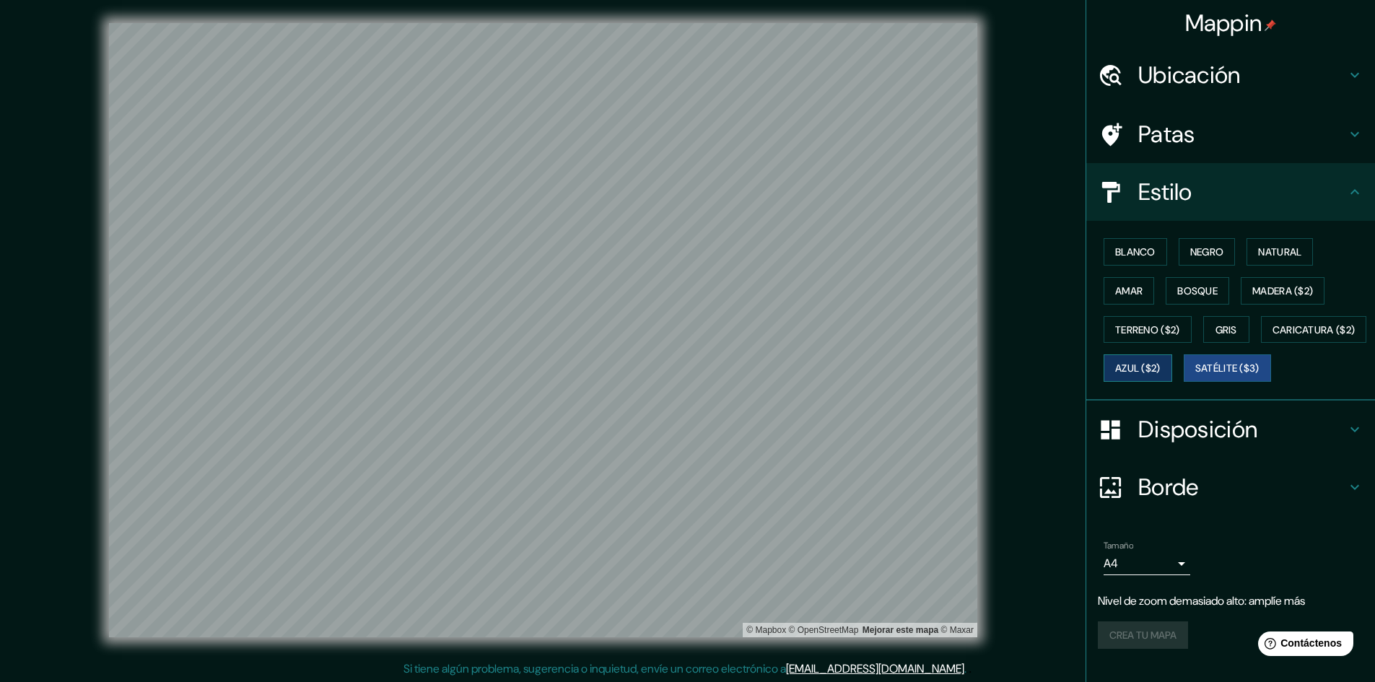
click at [1161, 372] on font "Azul ($2)" at bounding box center [1137, 368] width 45 height 13
click at [1253, 289] on font "Madera ($2)" at bounding box center [1283, 290] width 61 height 13
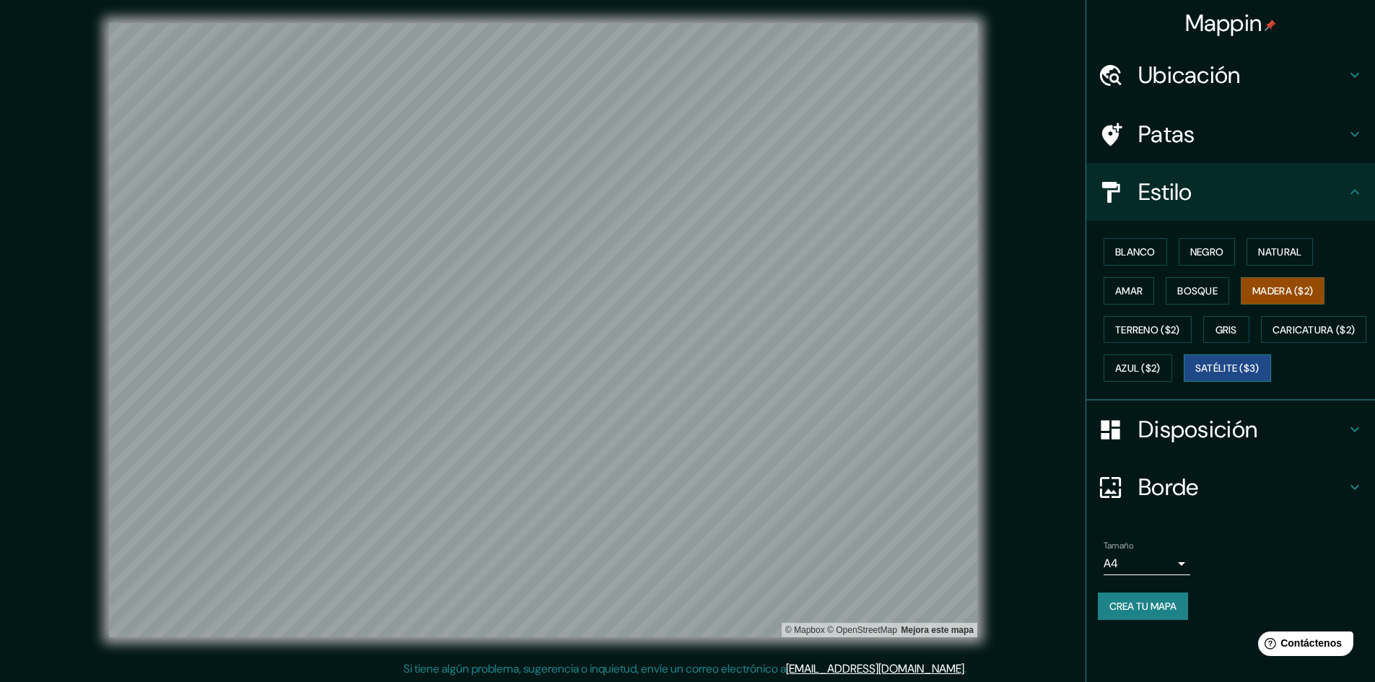
click at [1195, 378] on font "Satélite ($3)" at bounding box center [1227, 368] width 64 height 19
click at [1152, 260] on font "Blanco" at bounding box center [1135, 252] width 40 height 19
click at [1219, 253] on font "Negro" at bounding box center [1207, 251] width 34 height 13
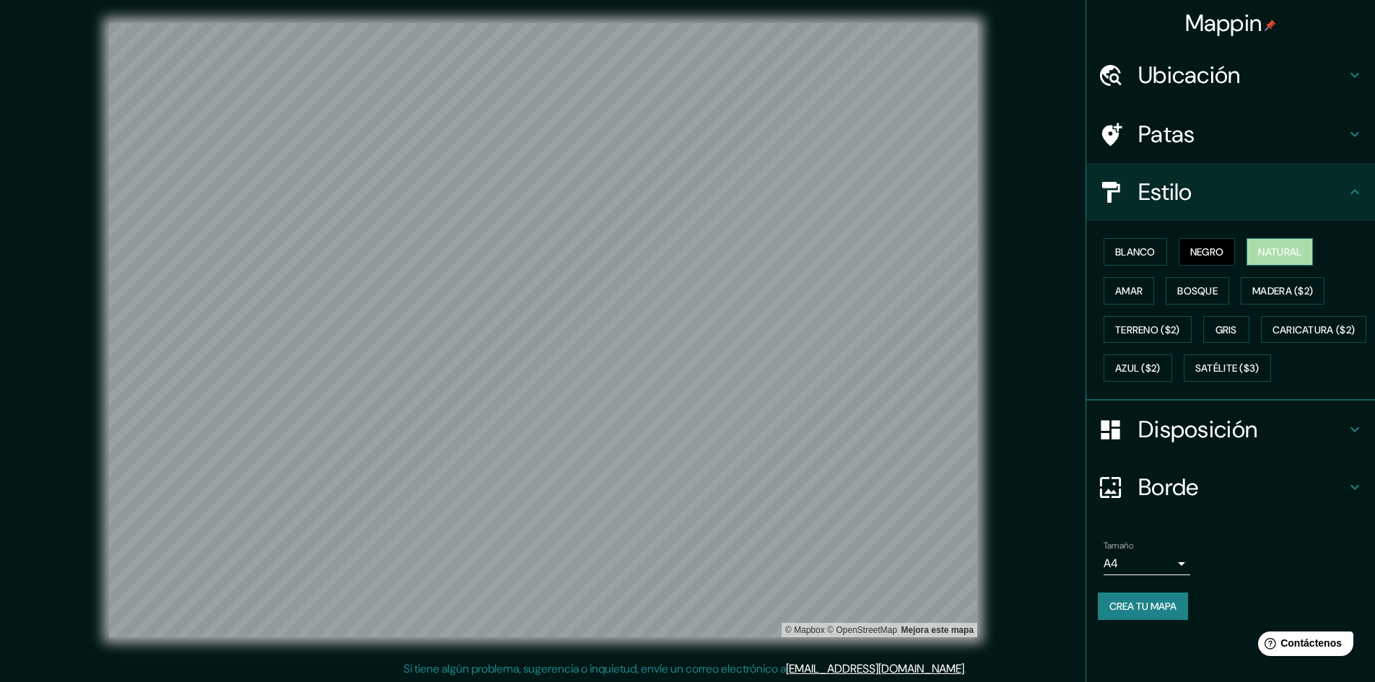
drag, startPoint x: 1304, startPoint y: 248, endPoint x: 1297, endPoint y: 251, distance: 8.4
click at [1301, 249] on font "Natural" at bounding box center [1279, 251] width 43 height 13
click at [1133, 296] on font "Amar" at bounding box center [1128, 290] width 27 height 13
click at [1189, 282] on font "Bosque" at bounding box center [1197, 291] width 40 height 19
click at [1229, 141] on h4 "Patas" at bounding box center [1242, 134] width 208 height 29
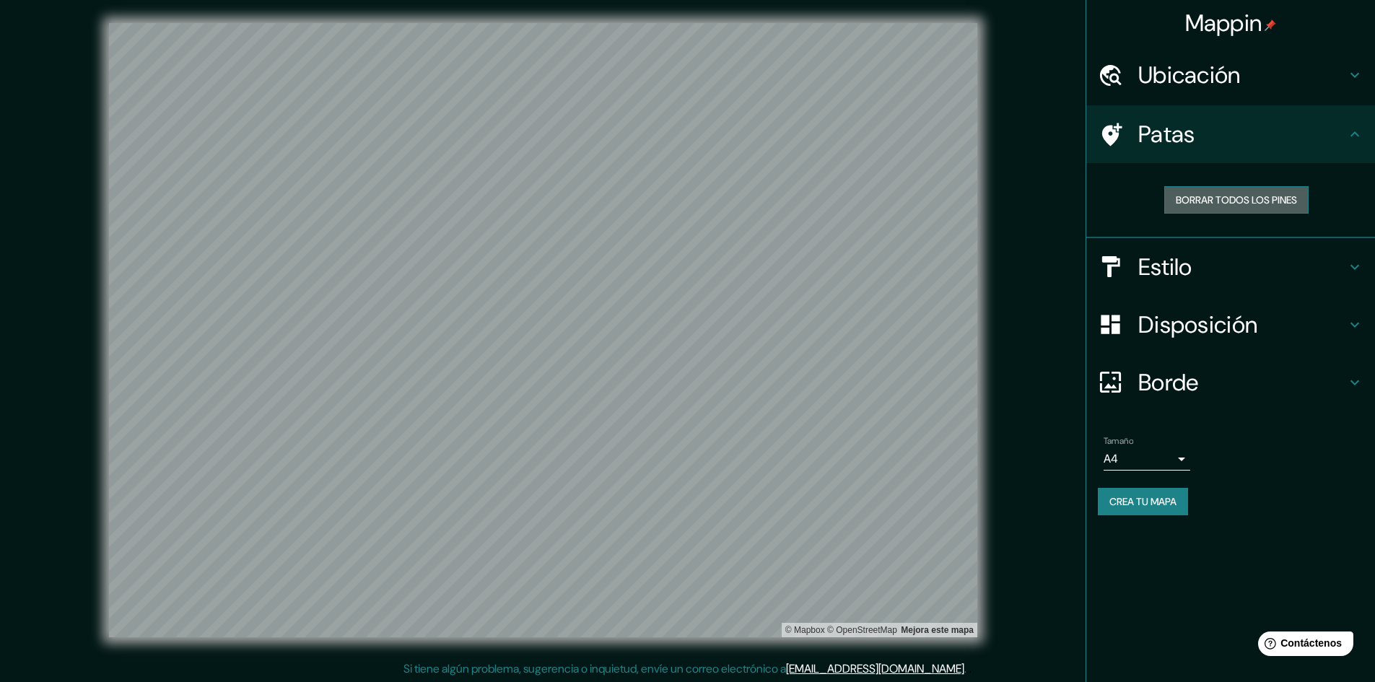
click at [1237, 202] on font "Borrar todos los pines" at bounding box center [1236, 199] width 121 height 13
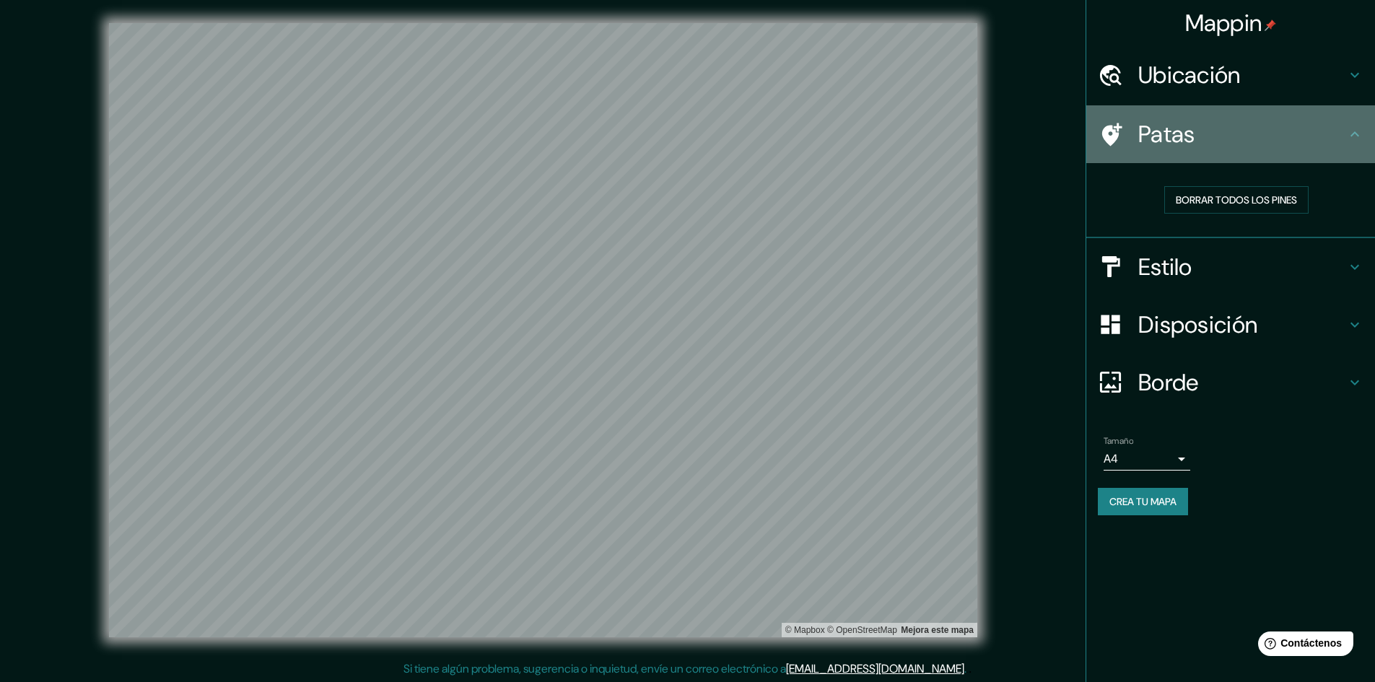
drag, startPoint x: 1094, startPoint y: 123, endPoint x: 1106, endPoint y: 128, distance: 13.3
click at [1096, 123] on div "Patas" at bounding box center [1230, 134] width 289 height 58
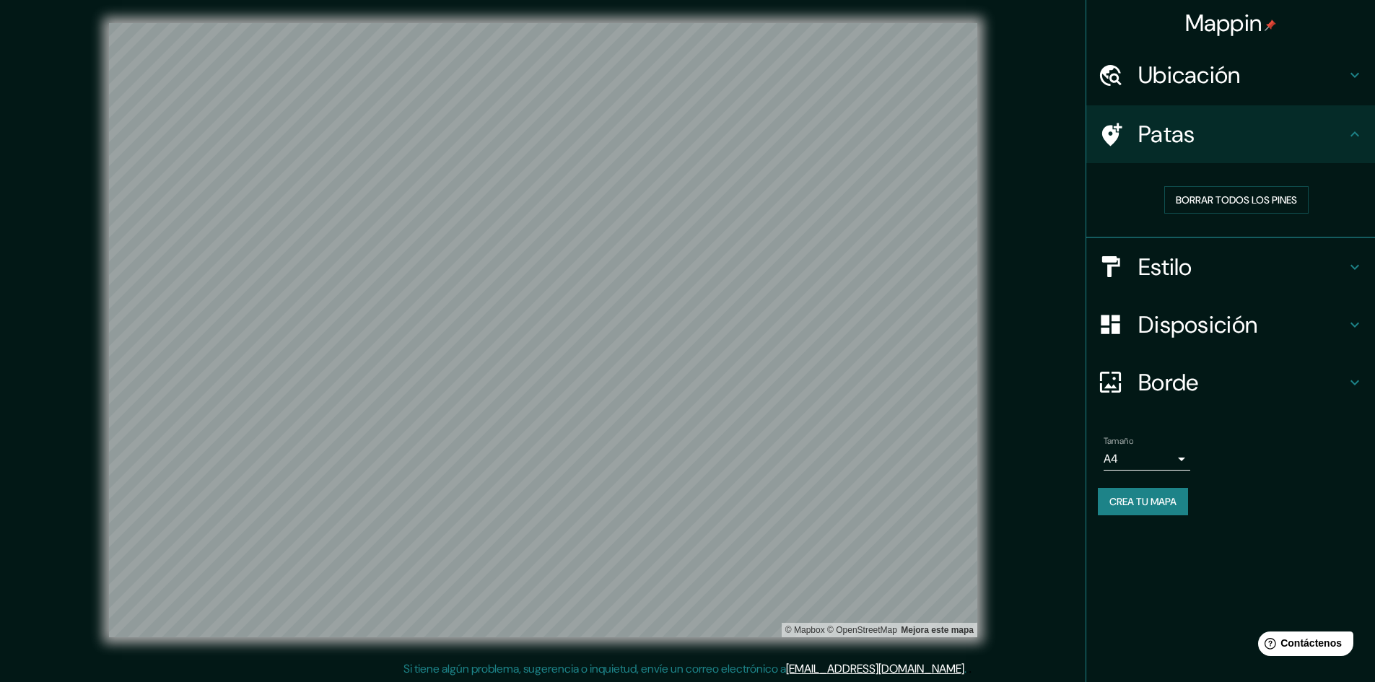
click at [1173, 84] on font "Ubicación" at bounding box center [1189, 75] width 103 height 30
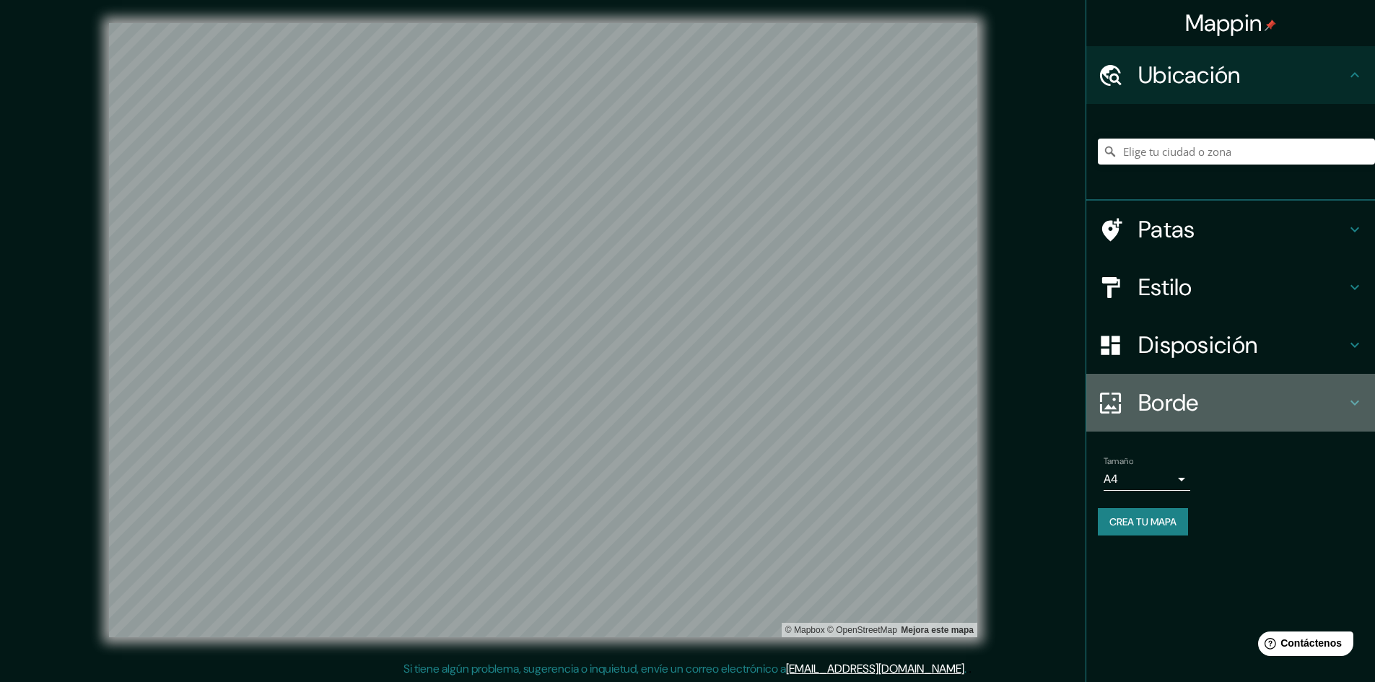
click at [1203, 394] on h4 "Borde" at bounding box center [1242, 402] width 208 height 29
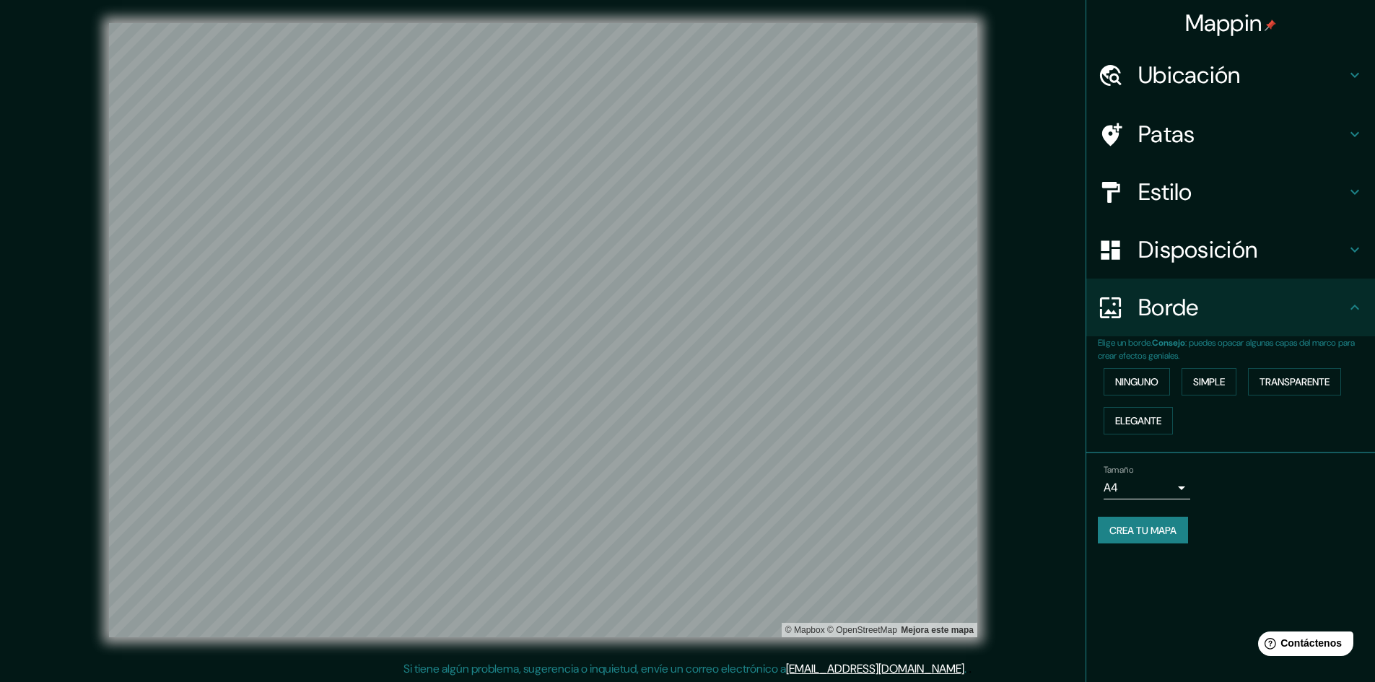
click at [1230, 234] on div "Disposición" at bounding box center [1230, 250] width 289 height 58
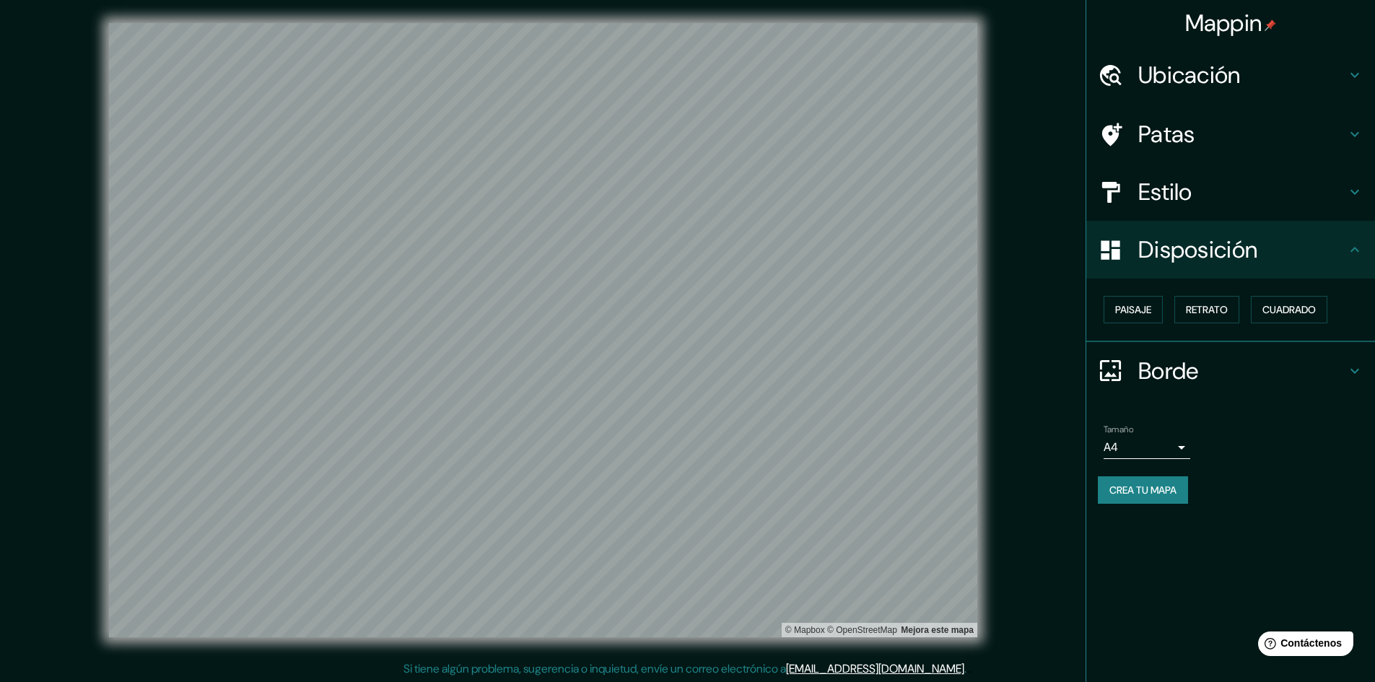
scroll to position [1, 0]
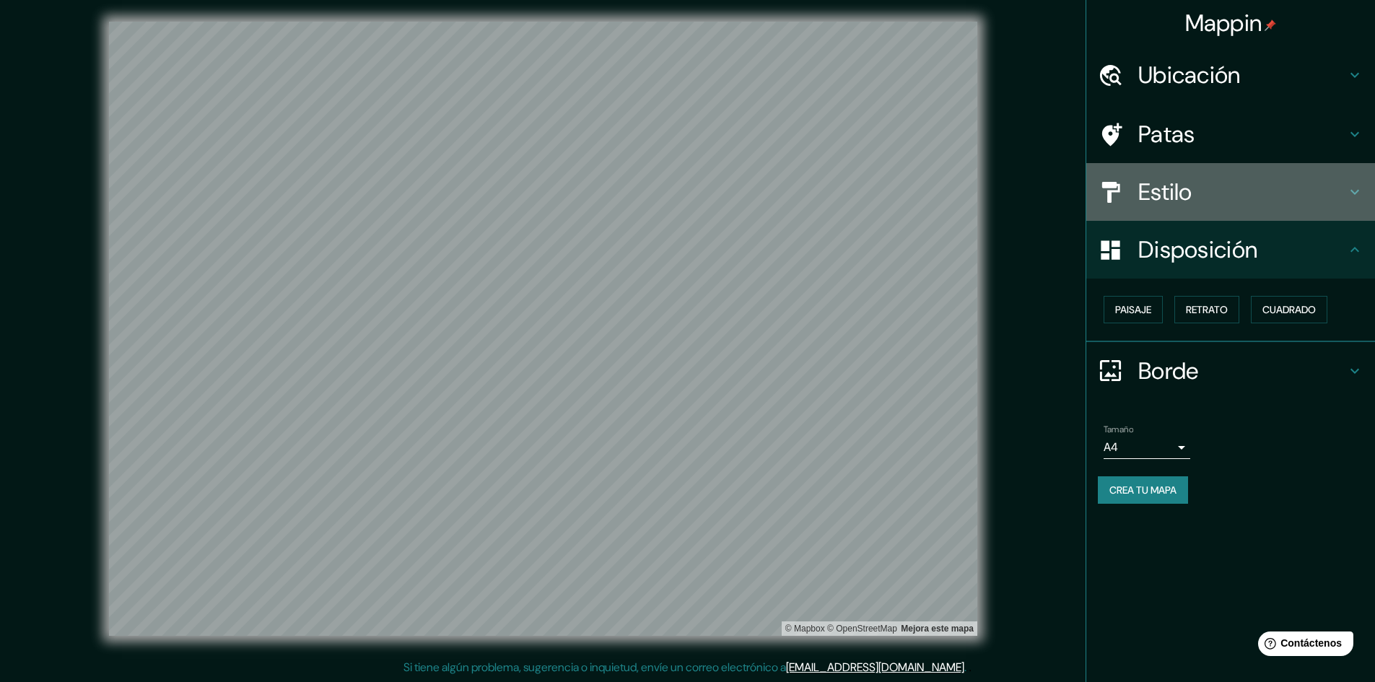
click at [1222, 168] on div "Estilo" at bounding box center [1230, 192] width 289 height 58
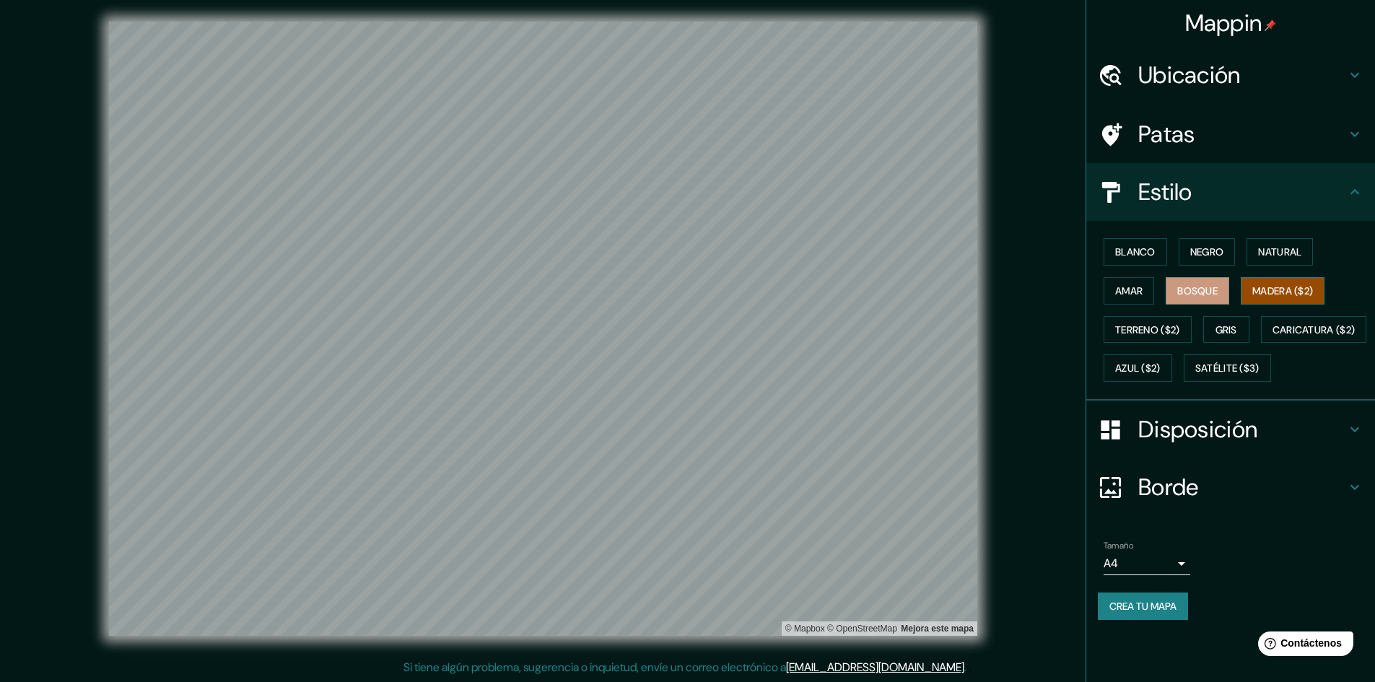
click at [1280, 292] on font "Madera ($2)" at bounding box center [1283, 290] width 61 height 13
click at [1148, 339] on font "Terreno ($2)" at bounding box center [1147, 330] width 65 height 19
click at [1221, 326] on font "Gris" at bounding box center [1227, 329] width 22 height 13
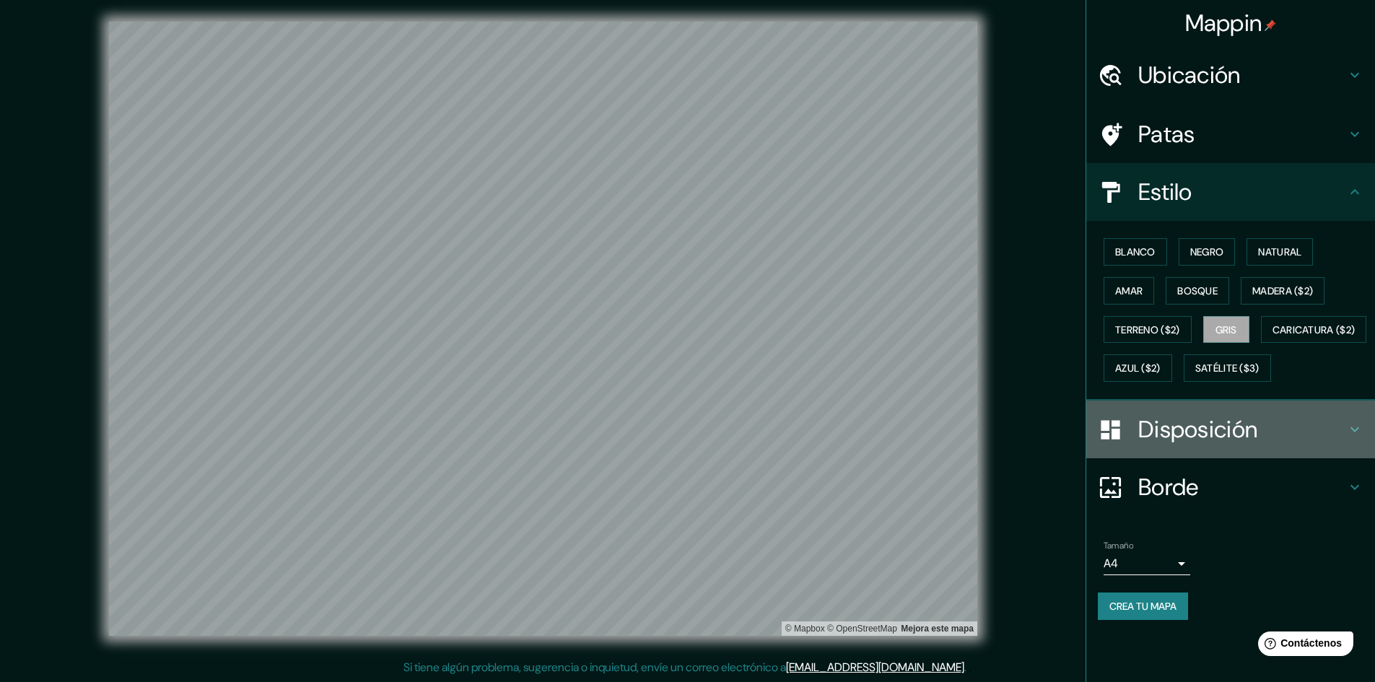
click at [1179, 445] on font "Disposición" at bounding box center [1197, 429] width 119 height 30
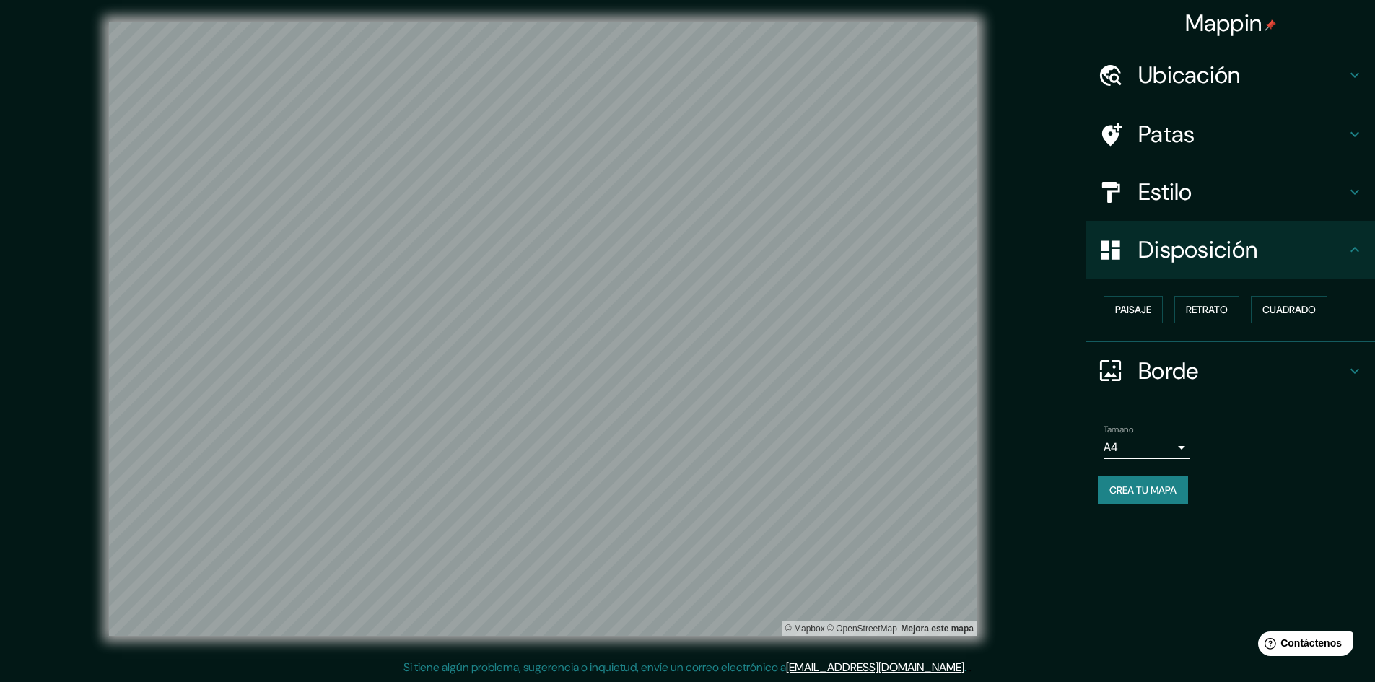
click at [1173, 437] on body "Mappin Ubicación Patas Estilo Disposición Paisaje Retrato Cuadrado Borde Elige …" at bounding box center [687, 340] width 1375 height 682
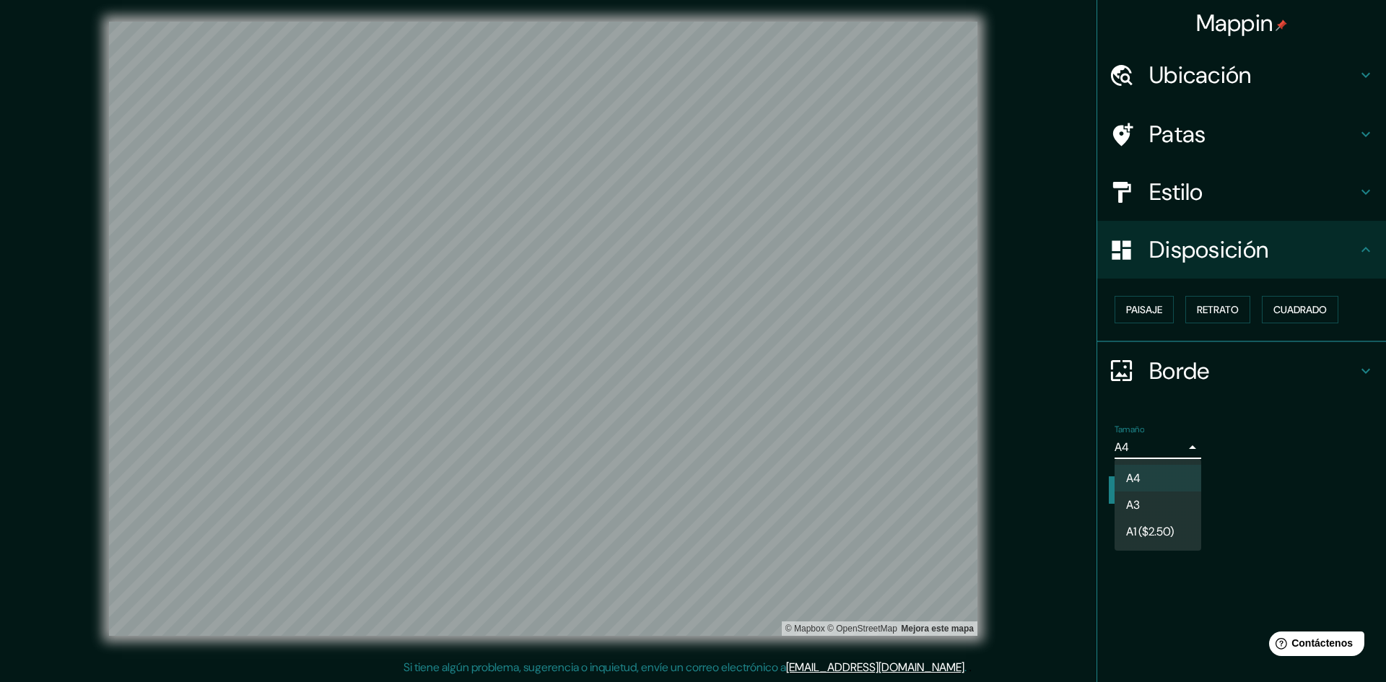
click at [1168, 526] on font "A1 ($2.50)" at bounding box center [1150, 531] width 48 height 15
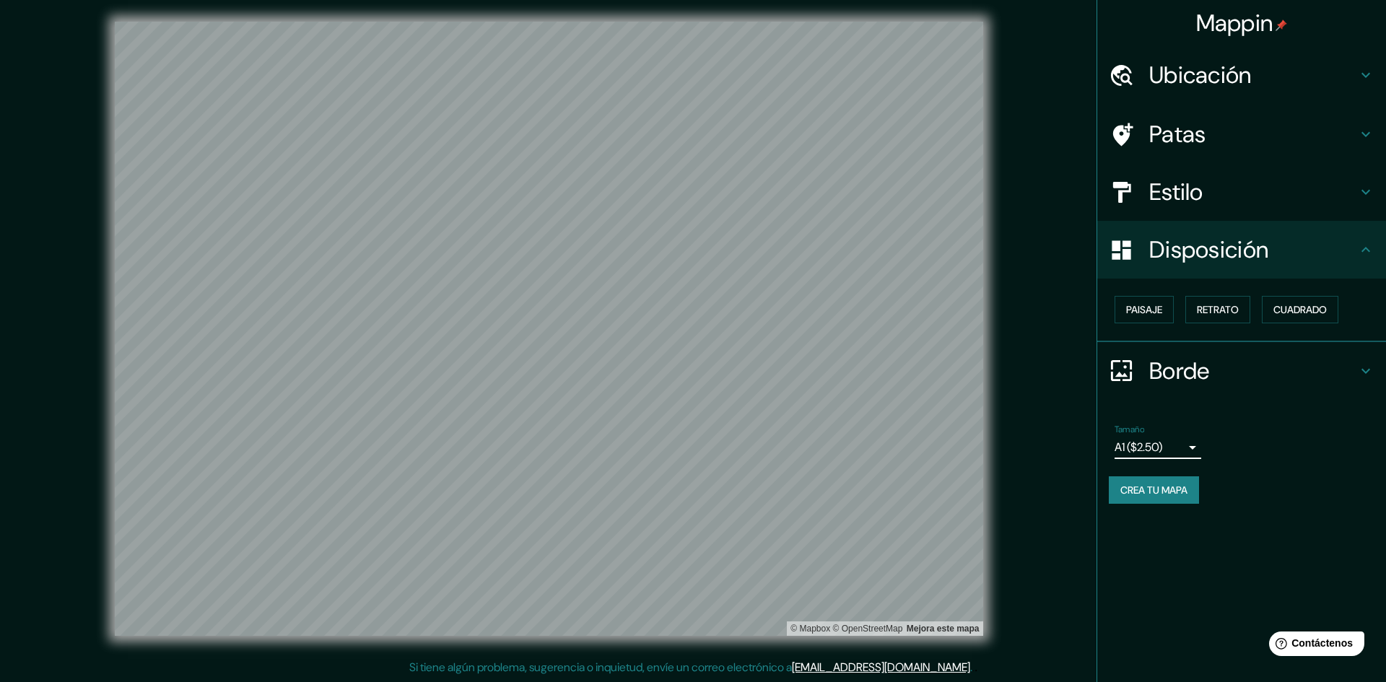
click at [1169, 445] on body "Mappin Ubicación Patas Estilo Disposición Paisaje Retrato Cuadrado Borde Elige …" at bounding box center [693, 340] width 1386 height 682
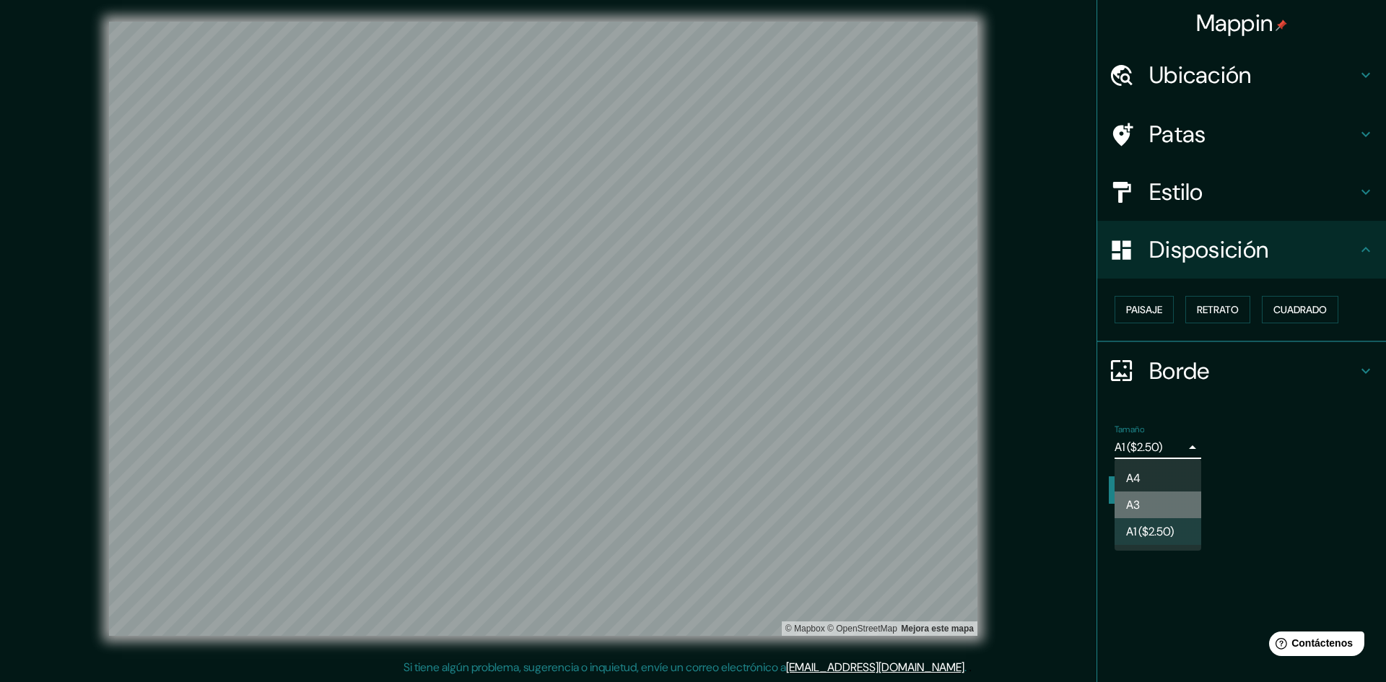
click at [1156, 502] on li "A3" at bounding box center [1158, 505] width 87 height 27
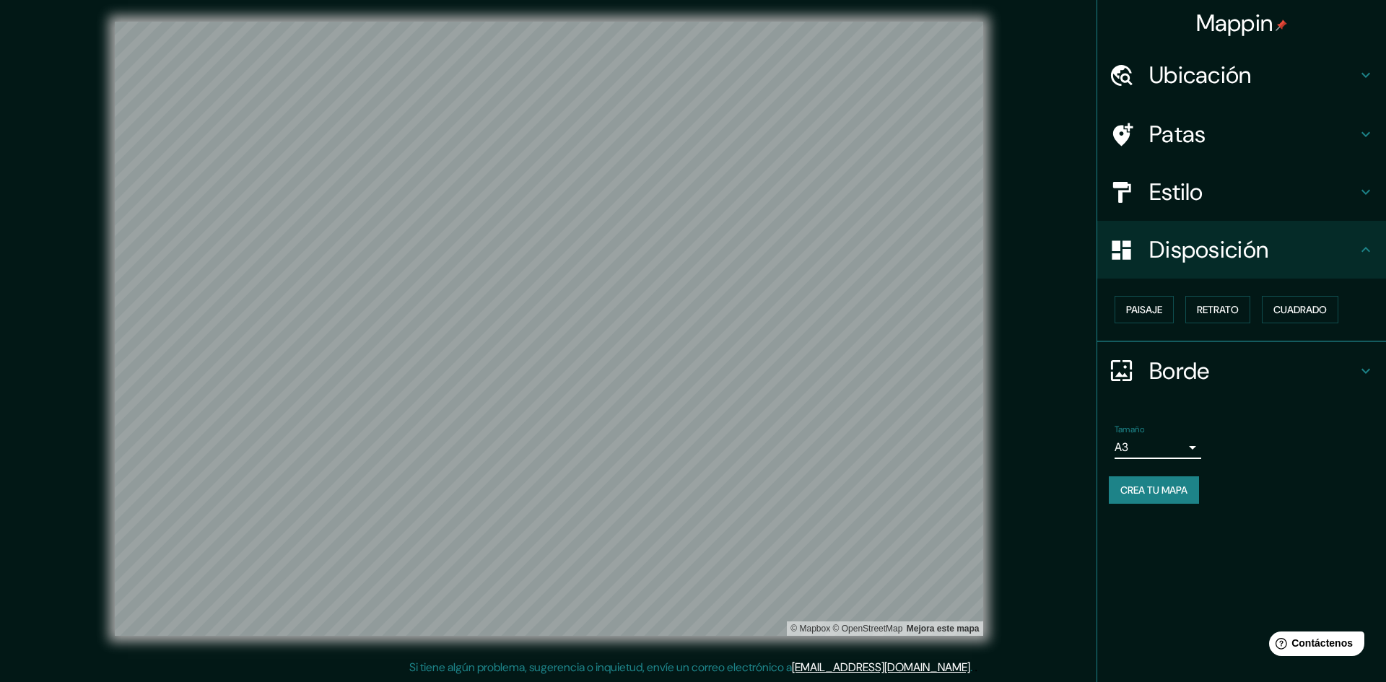
click at [1156, 453] on body "Mappin Ubicación Patas Estilo Disposición Paisaje Retrato Cuadrado Borde Elige …" at bounding box center [693, 340] width 1386 height 682
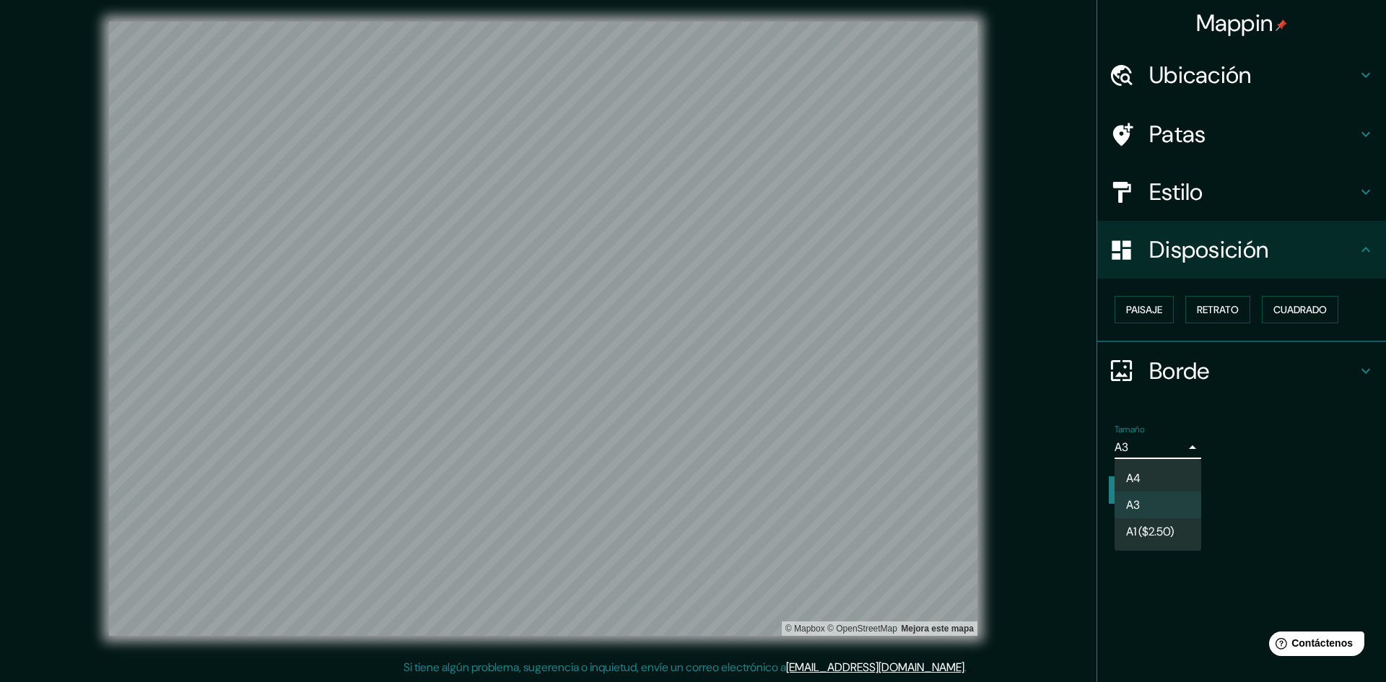
click at [1155, 481] on li "A4" at bounding box center [1158, 478] width 87 height 27
type input "single"
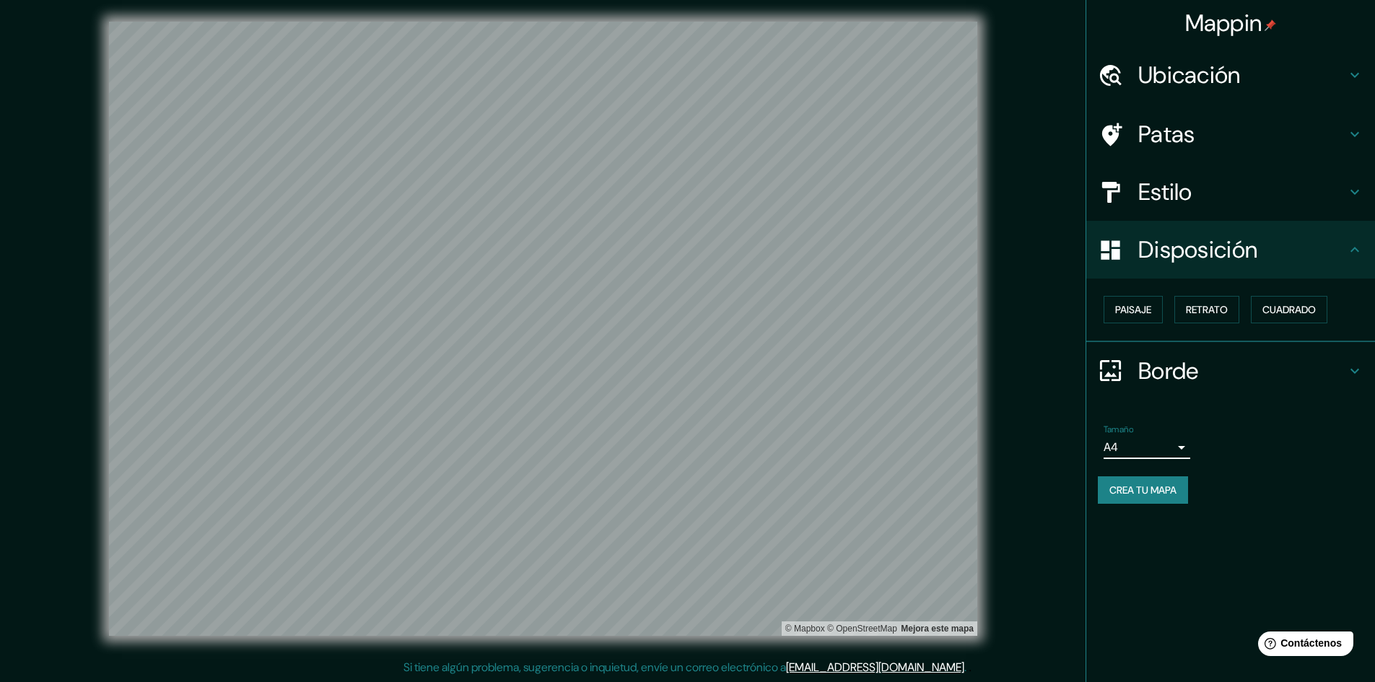
click at [1351, 373] on icon at bounding box center [1354, 370] width 17 height 17
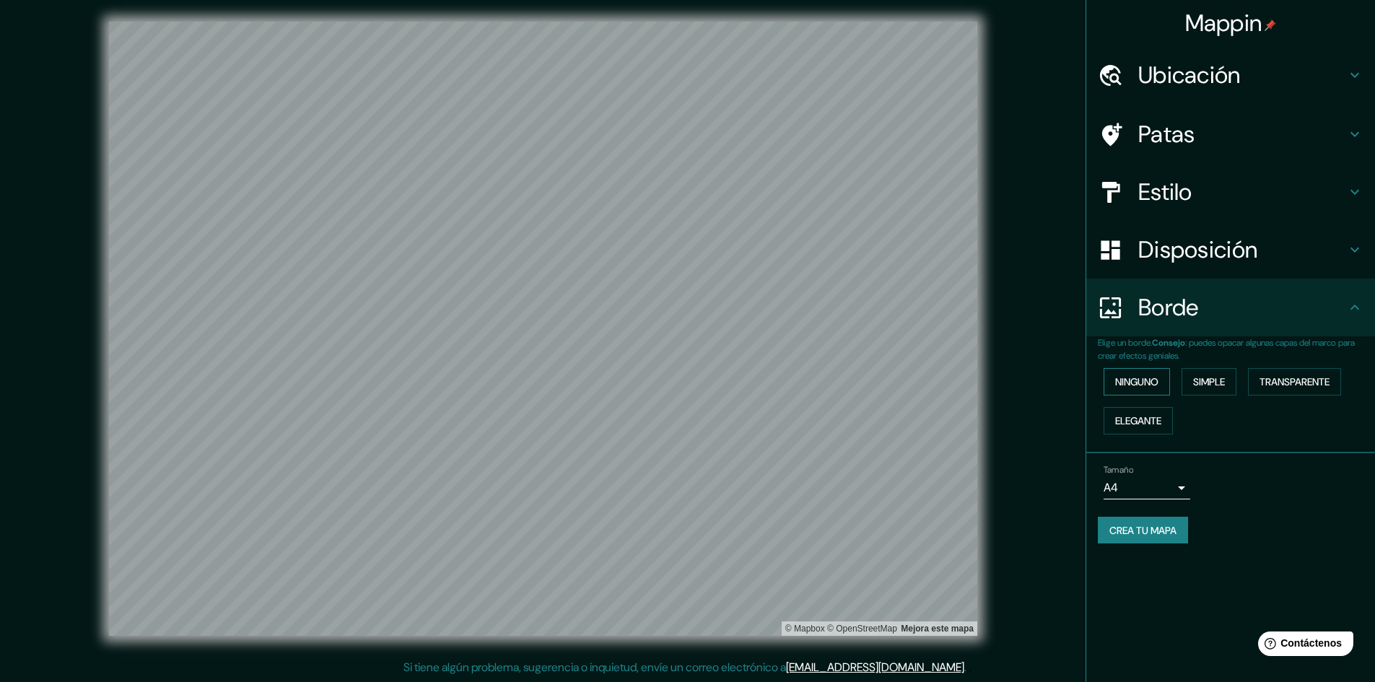
click at [1142, 384] on font "Ninguno" at bounding box center [1136, 381] width 43 height 13
click at [1154, 414] on font "Elegante" at bounding box center [1138, 420] width 46 height 13
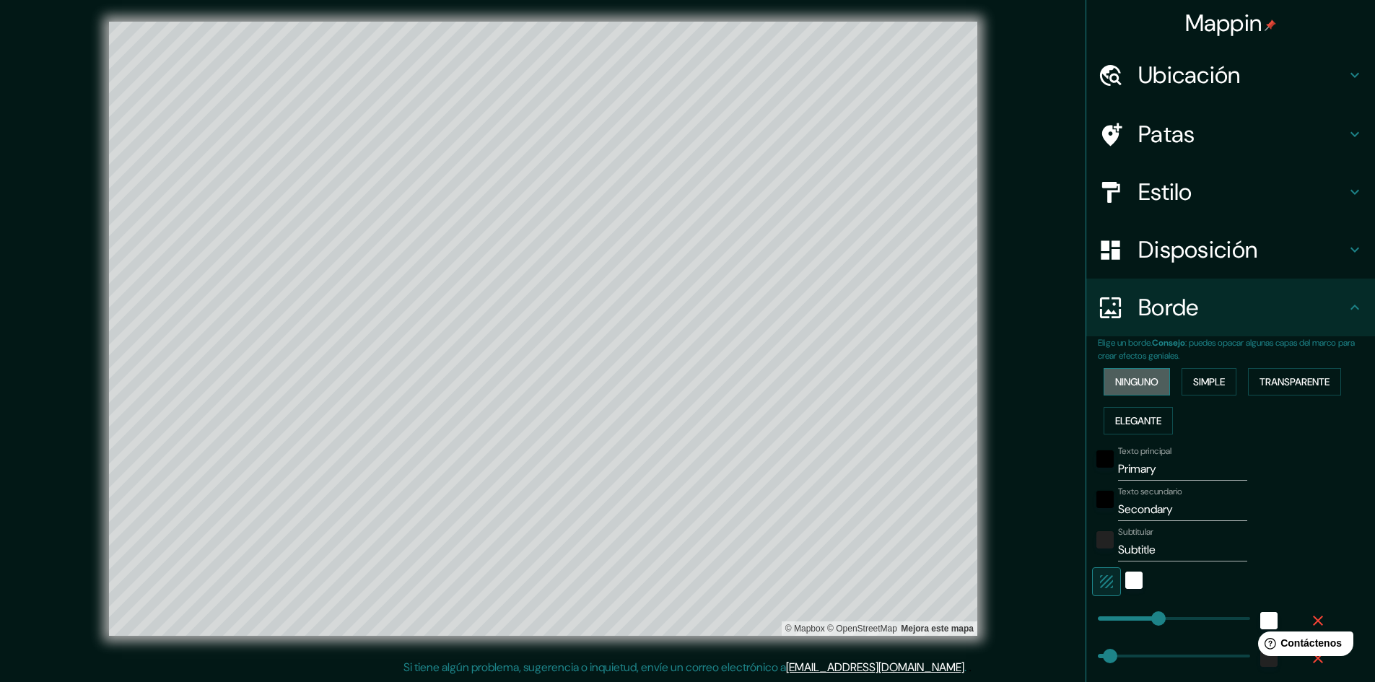
click at [1141, 382] on font "Ninguno" at bounding box center [1136, 381] width 43 height 13
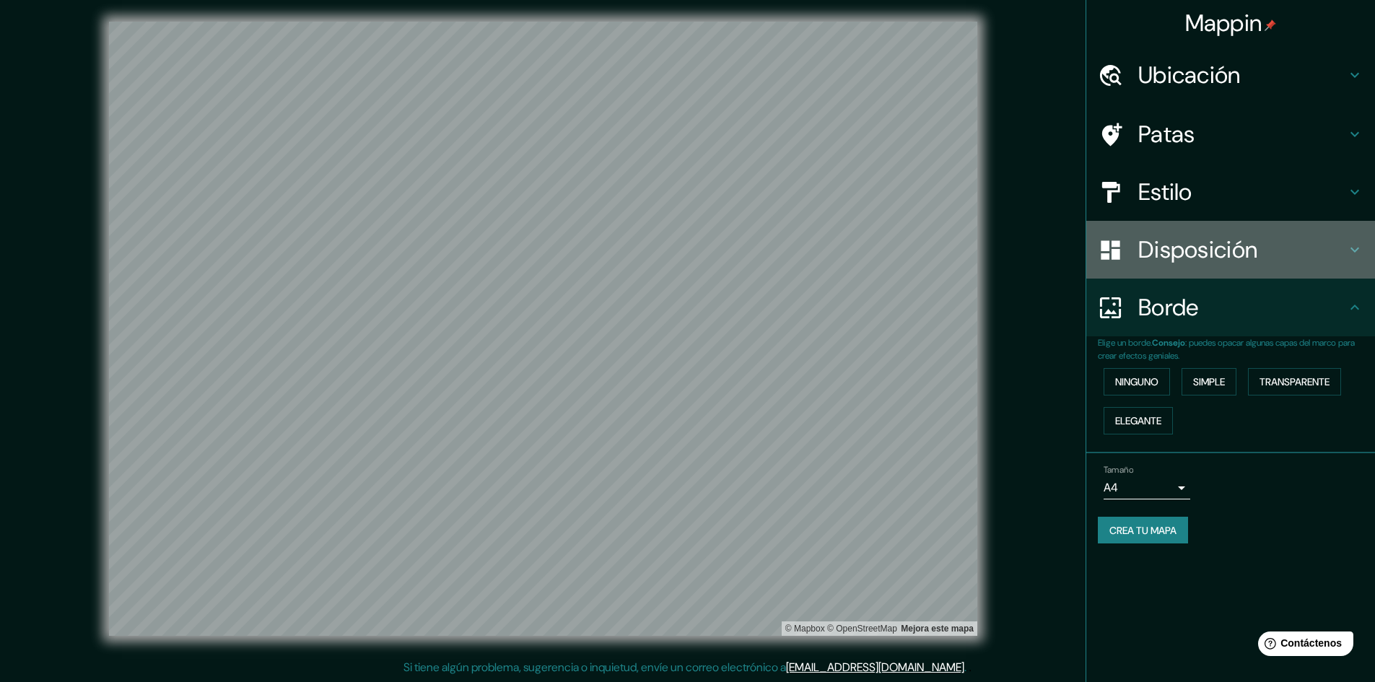
click at [1217, 260] on font "Disposición" at bounding box center [1197, 250] width 119 height 30
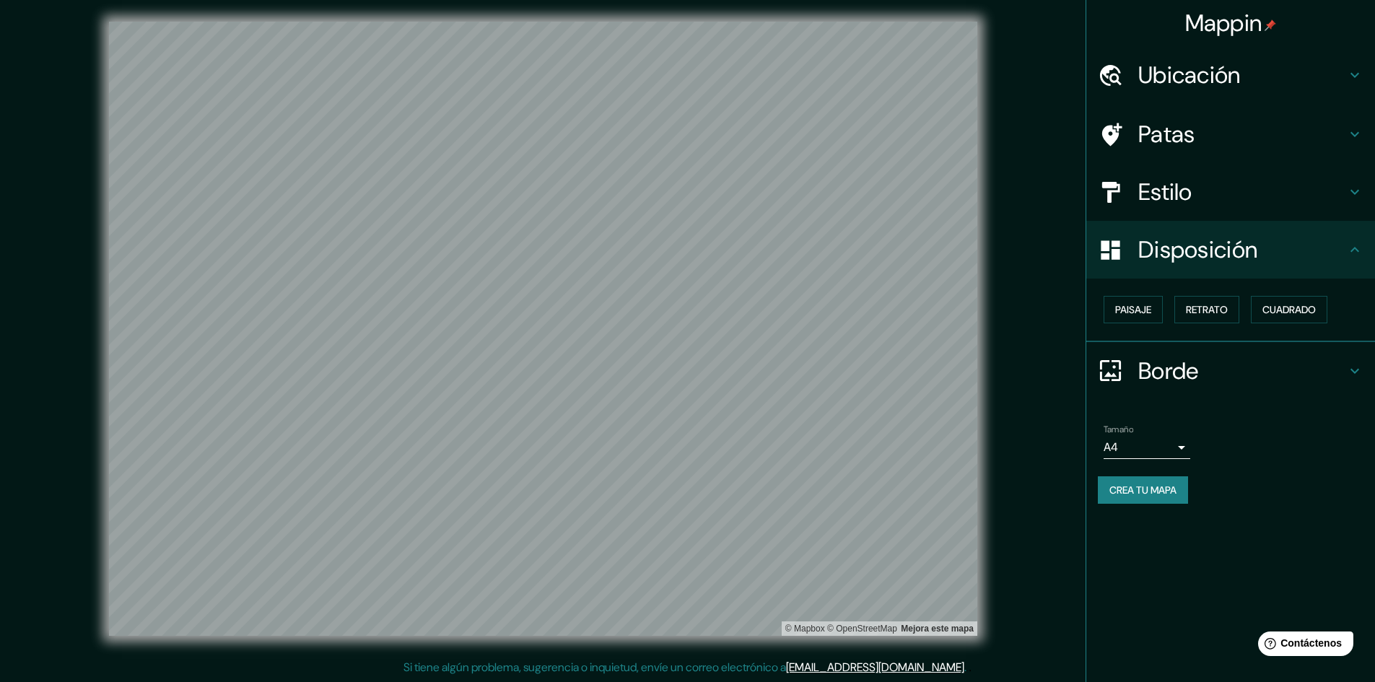
click at [1203, 167] on div "Estilo" at bounding box center [1230, 192] width 289 height 58
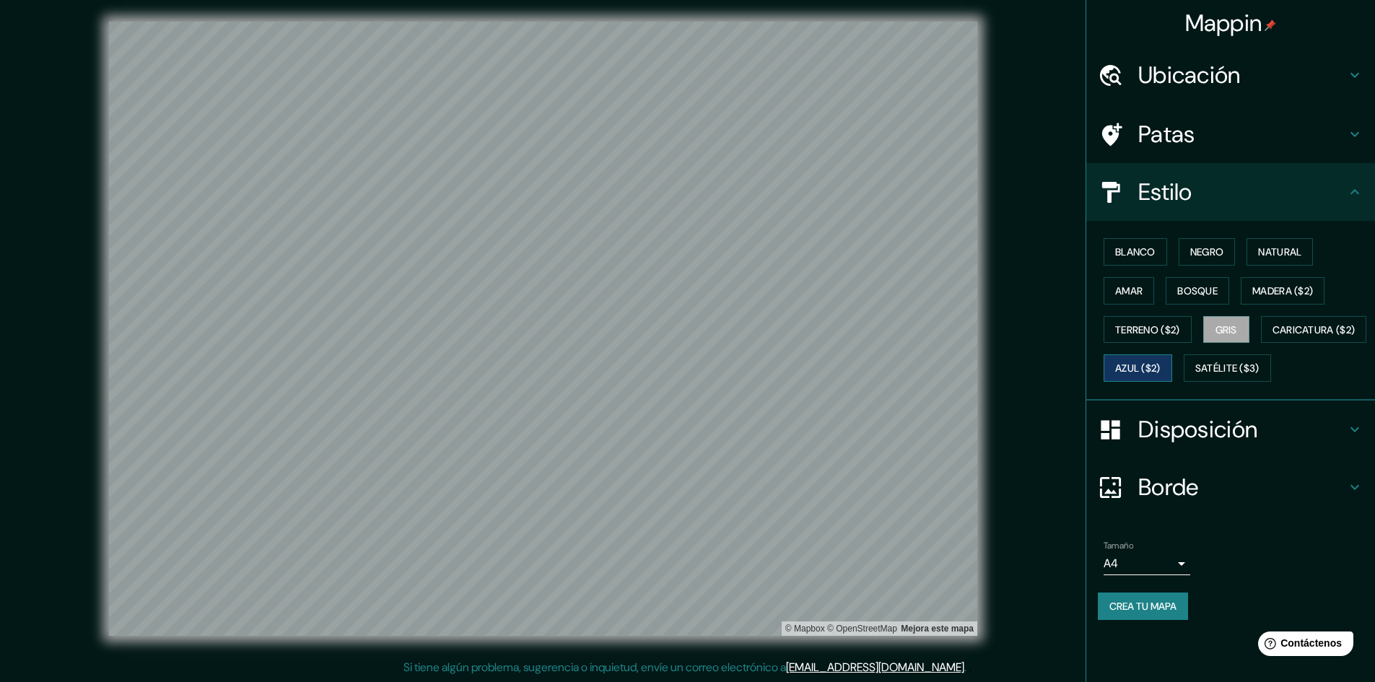
click at [1161, 367] on font "Azul ($2)" at bounding box center [1137, 368] width 45 height 13
click at [1261, 344] on button "Caricatura ($2)" at bounding box center [1314, 329] width 106 height 27
click at [1149, 251] on font "Blanco" at bounding box center [1135, 251] width 40 height 13
click at [1216, 252] on font "Negro" at bounding box center [1207, 251] width 34 height 13
click at [1144, 256] on font "Blanco" at bounding box center [1135, 251] width 40 height 13
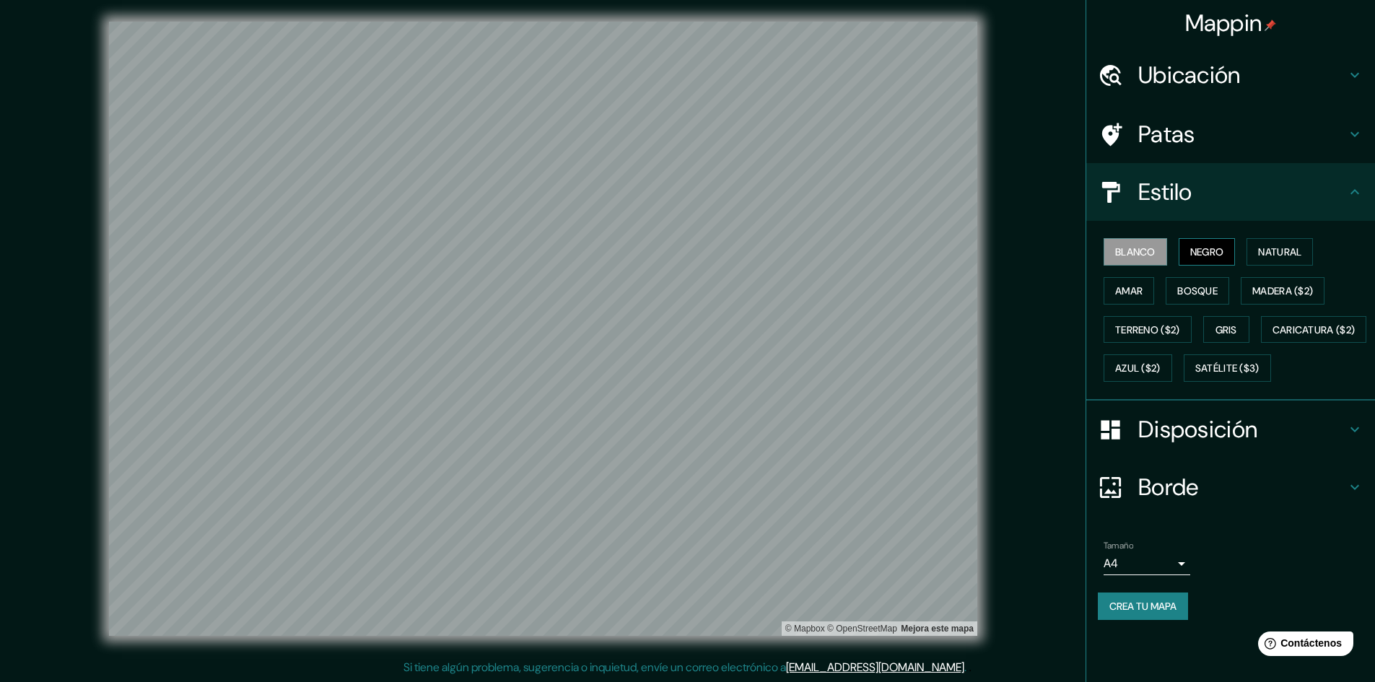
click at [1206, 244] on font "Negro" at bounding box center [1207, 252] width 34 height 19
click at [1325, 247] on div "Blanco Negro Natural Amar Bosque Madera ($2) Terreno ($2) Gris Caricatura ($2) …" at bounding box center [1236, 309] width 277 height 155
click at [1302, 256] on font "Natural" at bounding box center [1279, 251] width 43 height 13
click at [1119, 289] on font "Amar" at bounding box center [1128, 290] width 27 height 13
click at [1200, 284] on font "Bosque" at bounding box center [1197, 290] width 40 height 13
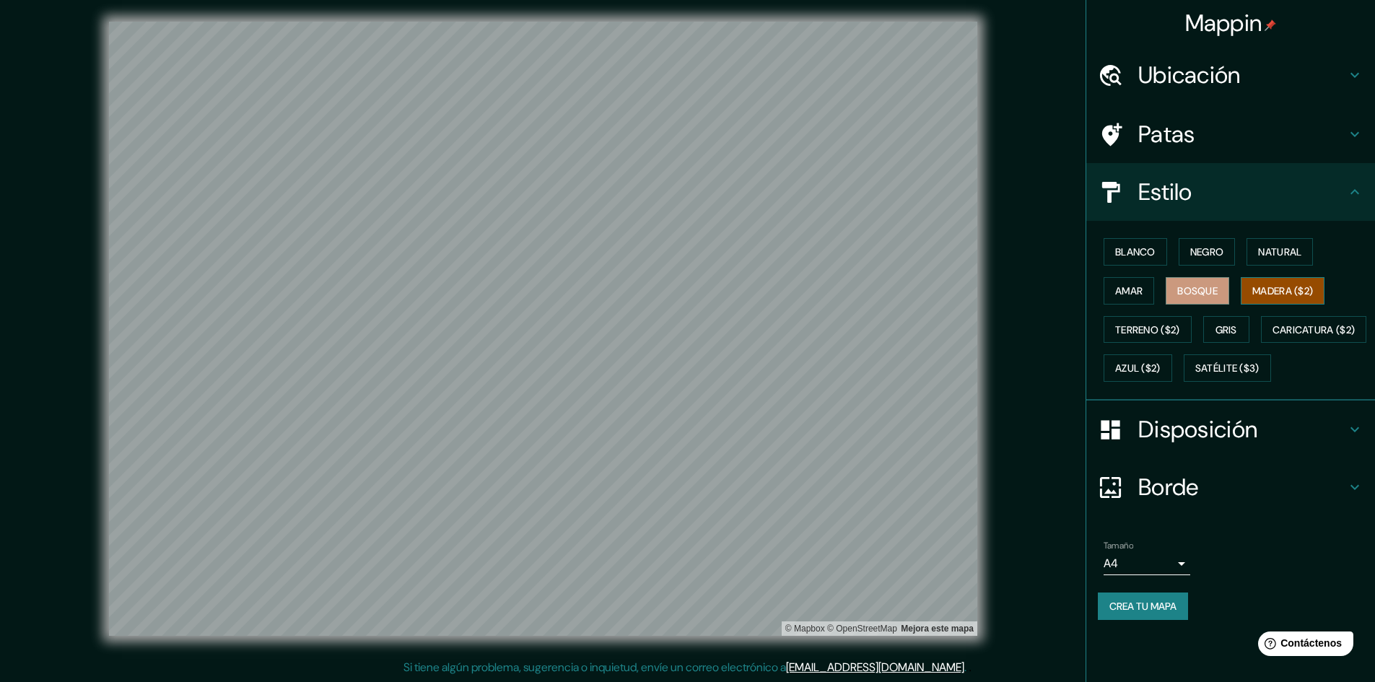
click at [1263, 286] on font "Madera ($2)" at bounding box center [1283, 290] width 61 height 13
click at [1220, 318] on button "Gris" at bounding box center [1226, 329] width 46 height 27
click at [1225, 111] on div "Patas" at bounding box center [1230, 134] width 289 height 58
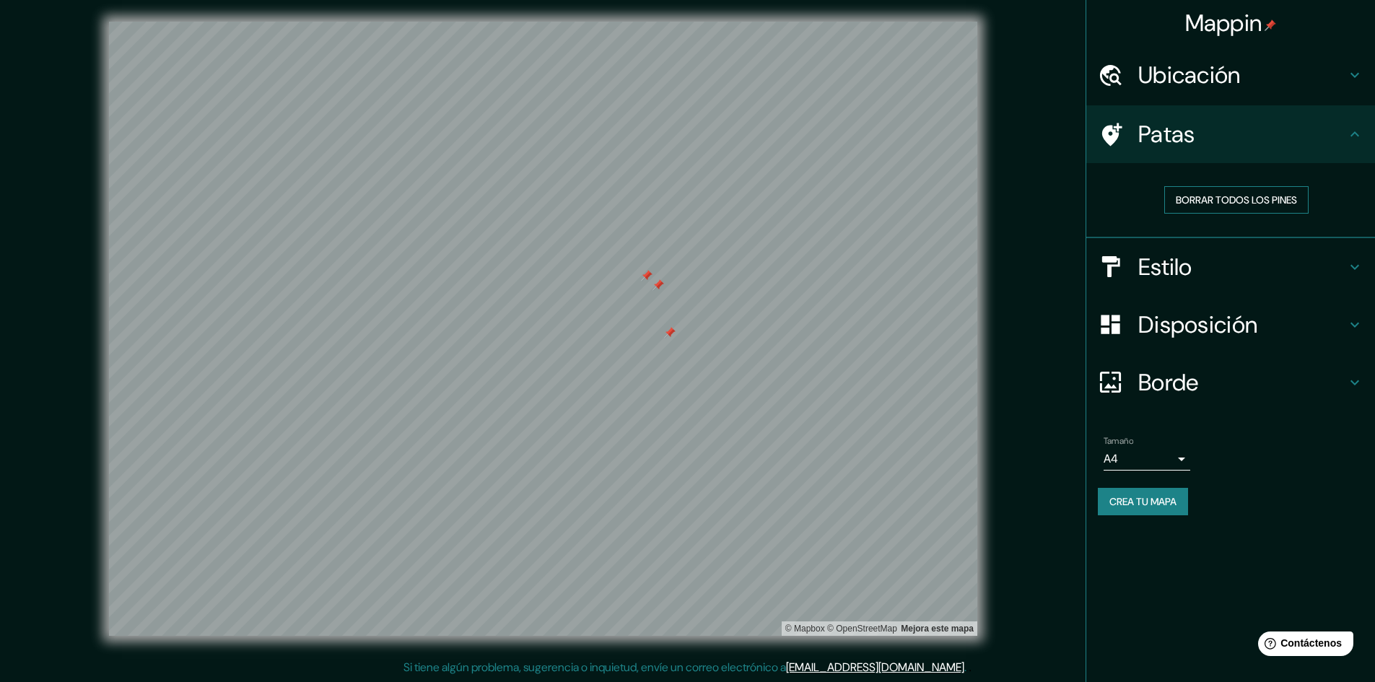
click at [1240, 201] on font "Borrar todos los pines" at bounding box center [1236, 199] width 121 height 13
click at [1245, 191] on font "Borrar todos los pines" at bounding box center [1236, 200] width 121 height 19
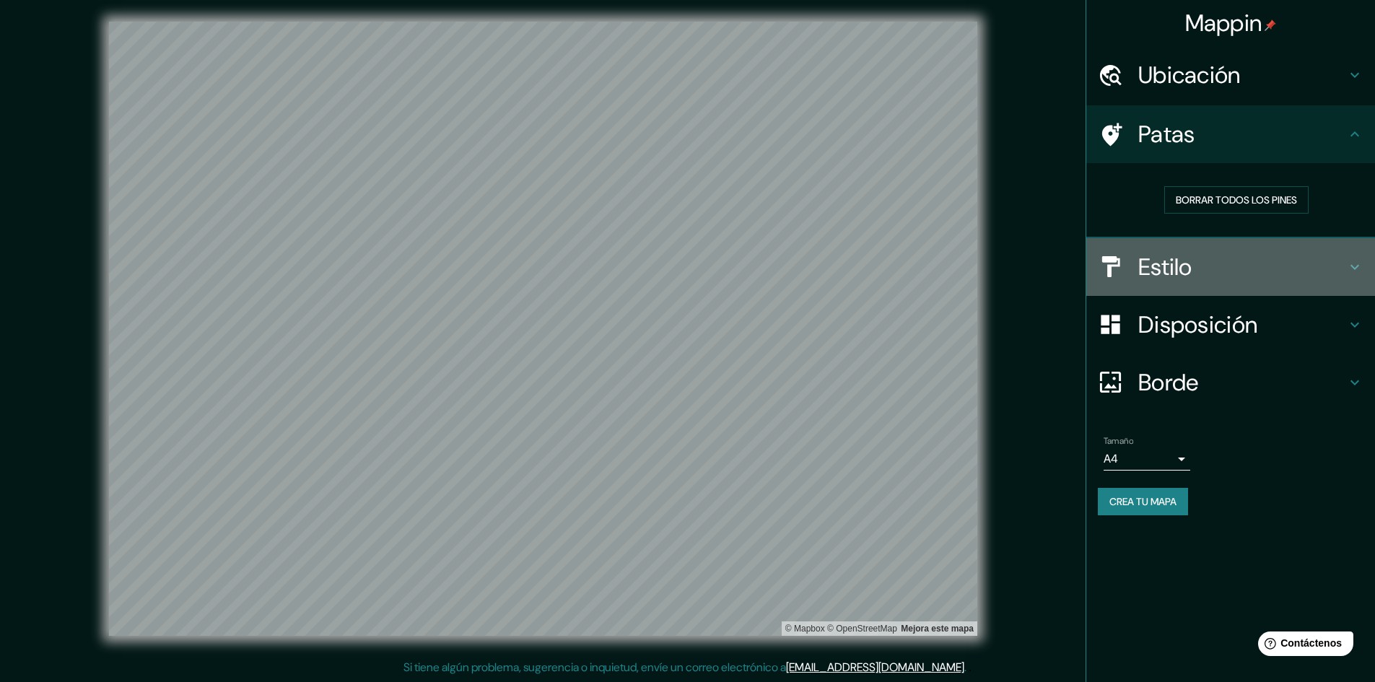
click at [1250, 256] on h4 "Estilo" at bounding box center [1242, 267] width 208 height 29
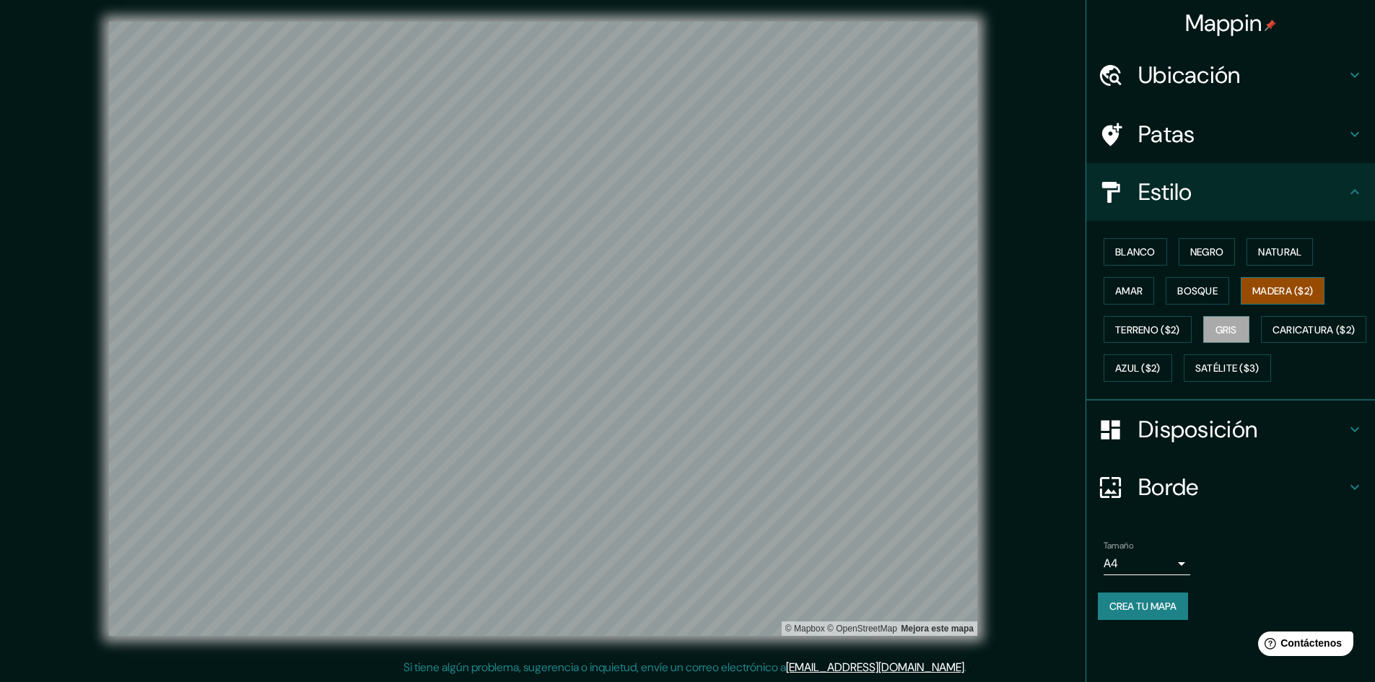
click at [1273, 294] on font "Madera ($2)" at bounding box center [1283, 290] width 61 height 13
click at [1203, 285] on font "Bosque" at bounding box center [1197, 290] width 40 height 13
drag, startPoint x: 1149, startPoint y: 291, endPoint x: 1149, endPoint y: 315, distance: 24.5
click at [1149, 292] on button "Amar" at bounding box center [1129, 290] width 51 height 27
click at [1150, 328] on font "Terreno ($2)" at bounding box center [1147, 329] width 65 height 13
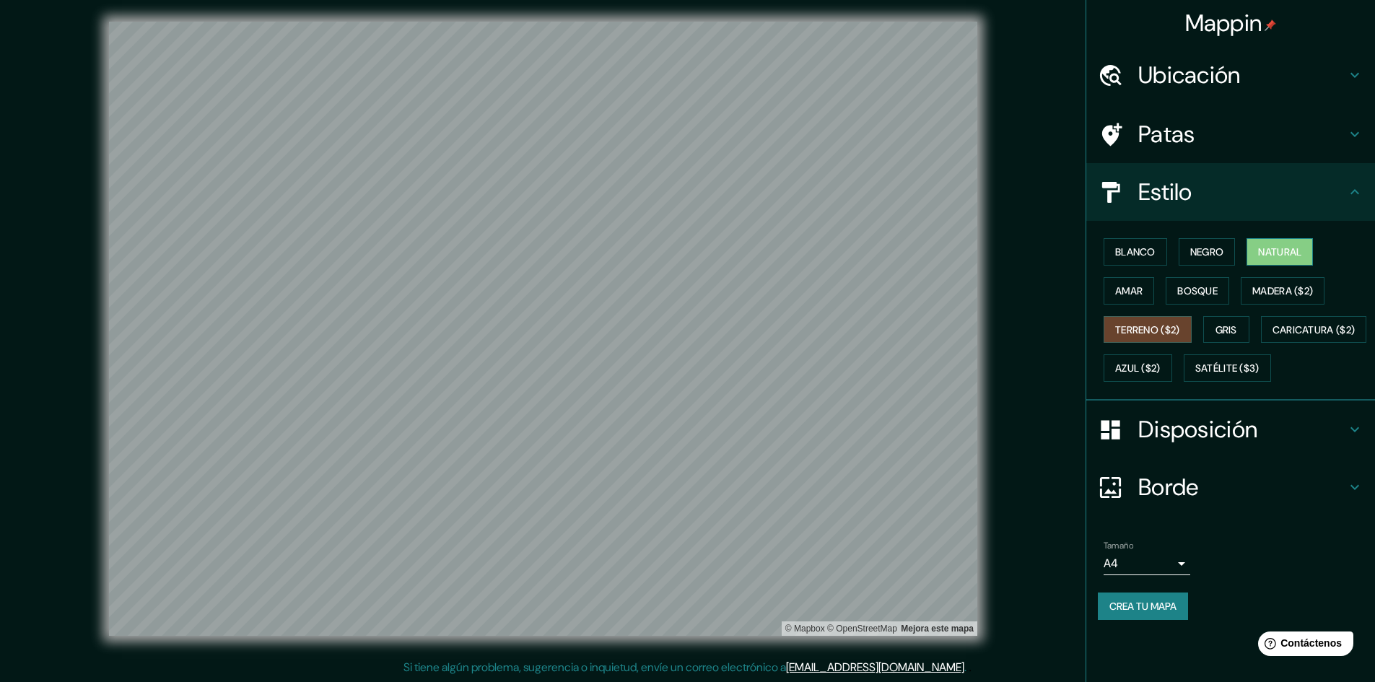
click at [1302, 245] on font "Natural" at bounding box center [1279, 252] width 43 height 19
click at [1224, 240] on button "Negro" at bounding box center [1207, 251] width 57 height 27
click at [1151, 248] on font "Blanco" at bounding box center [1135, 251] width 40 height 13
click at [1237, 328] on font "Gris" at bounding box center [1227, 329] width 22 height 13
click at [1161, 371] on font "Azul ($2)" at bounding box center [1137, 368] width 45 height 13
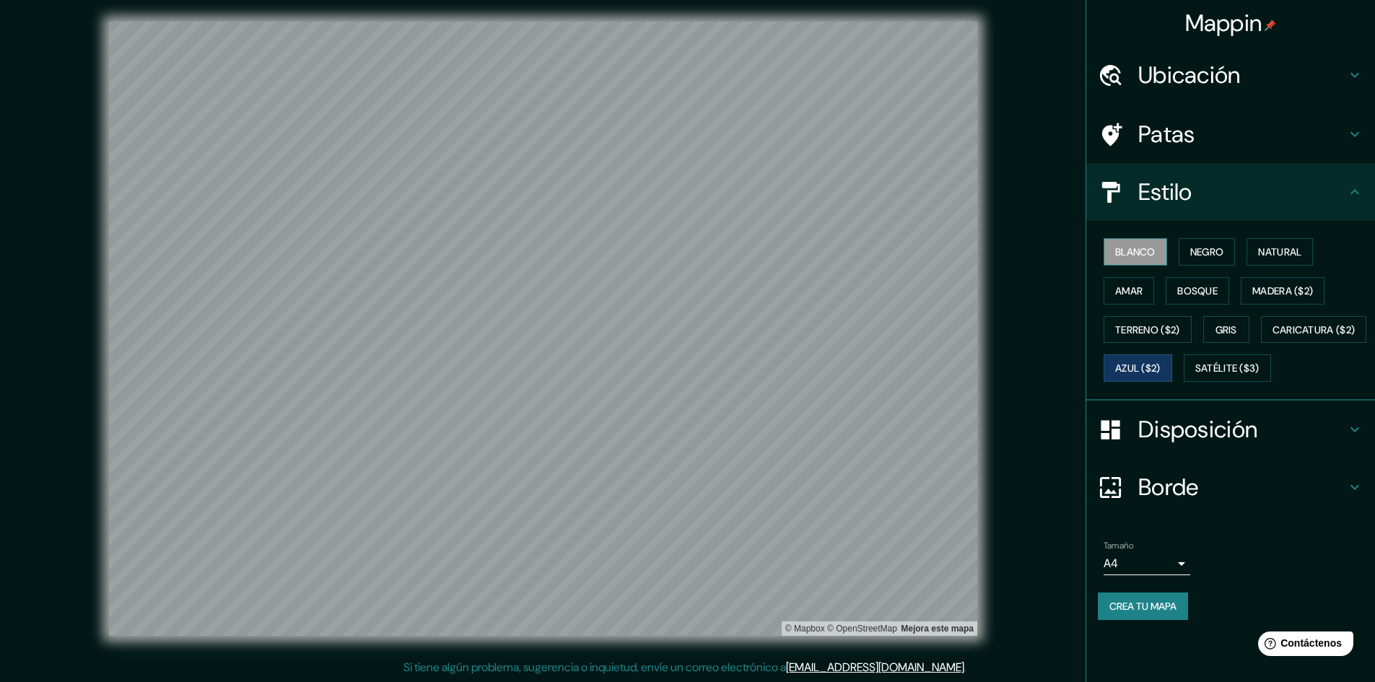
click at [1136, 256] on font "Blanco" at bounding box center [1135, 251] width 40 height 13
click at [1224, 252] on font "Negro" at bounding box center [1207, 251] width 34 height 13
click at [1195, 375] on font "Satélite ($3)" at bounding box center [1227, 368] width 64 height 13
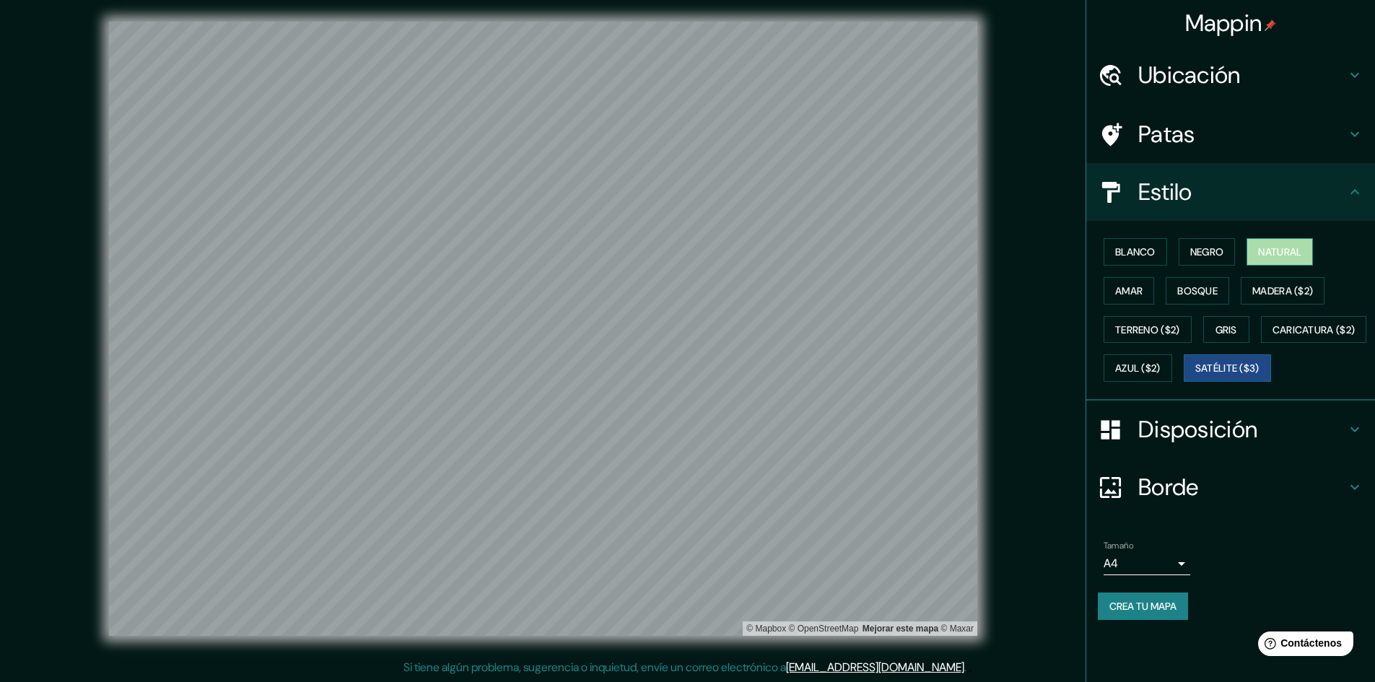
click at [1289, 238] on button "Natural" at bounding box center [1280, 251] width 66 height 27
click at [1292, 294] on font "Madera ($2)" at bounding box center [1283, 290] width 61 height 13
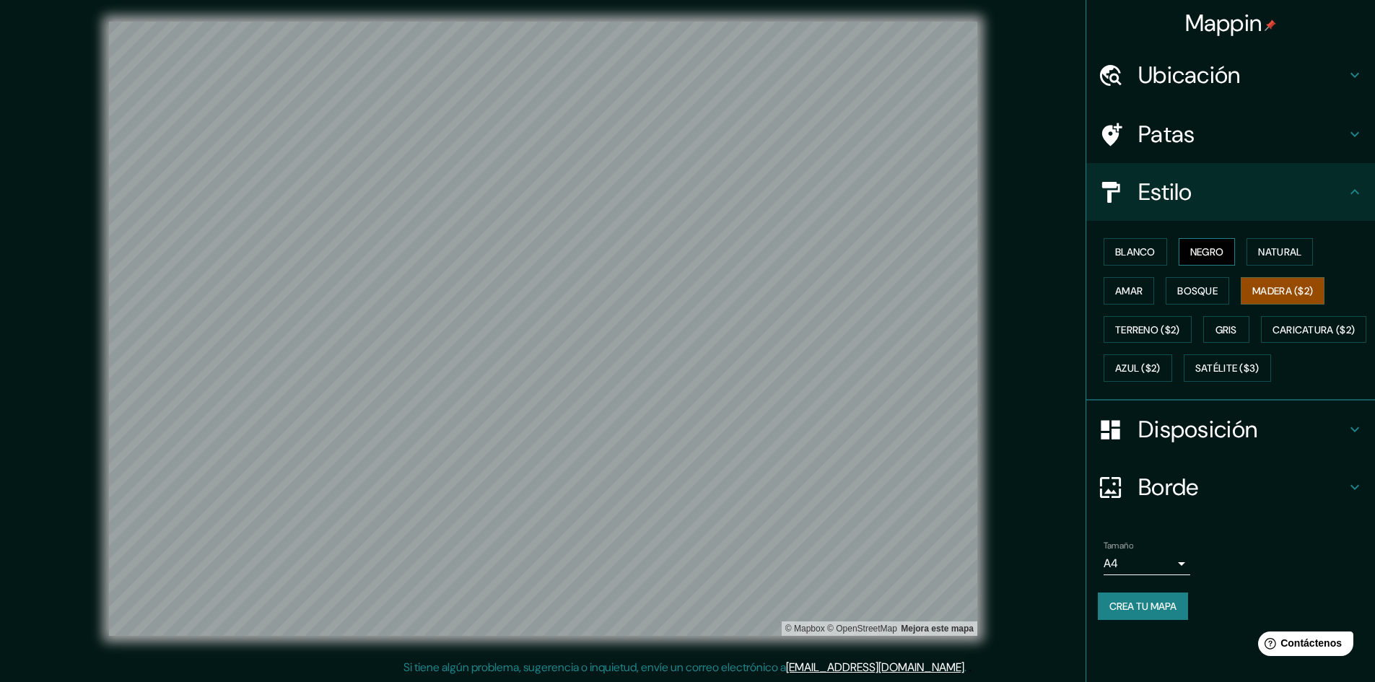
click at [1201, 248] on font "Negro" at bounding box center [1207, 251] width 34 height 13
